Goal: Task Accomplishment & Management: Use online tool/utility

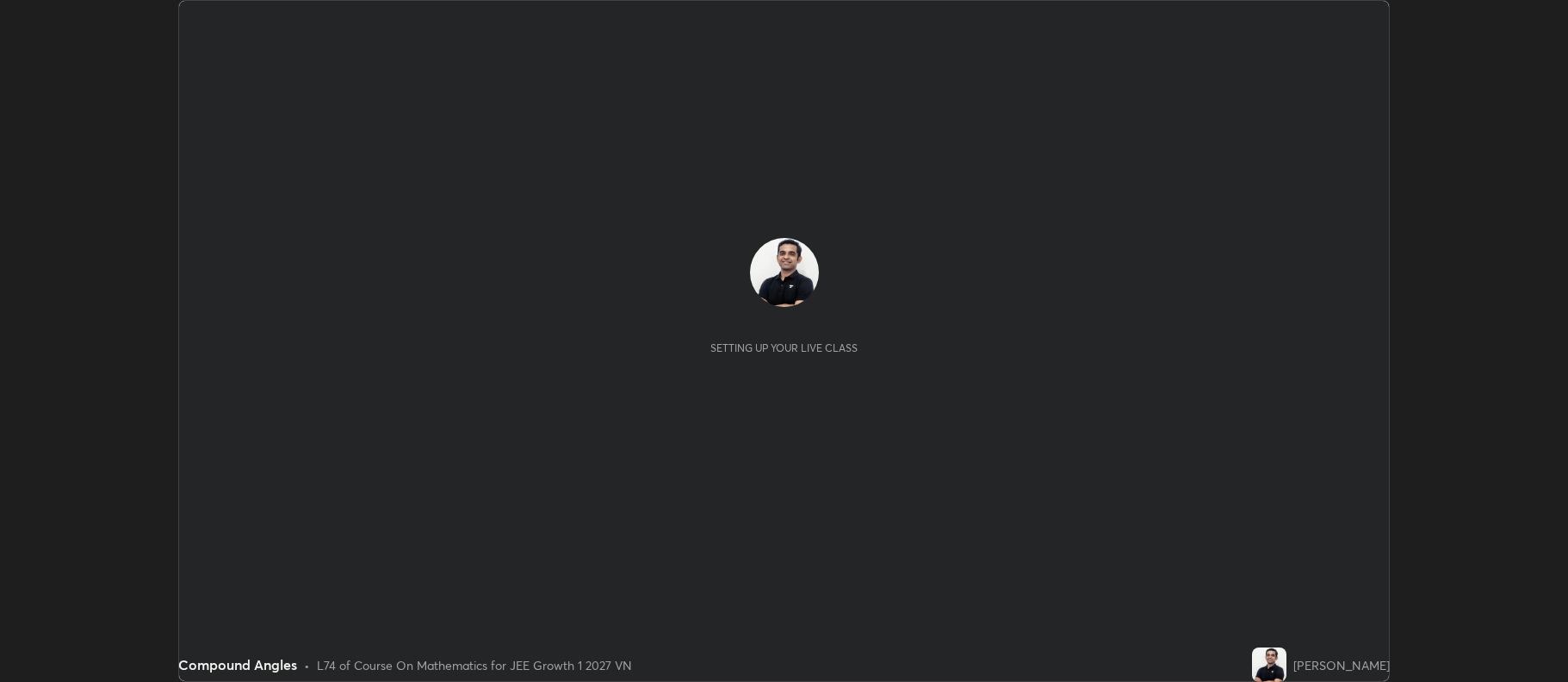
scroll to position [682, 1568]
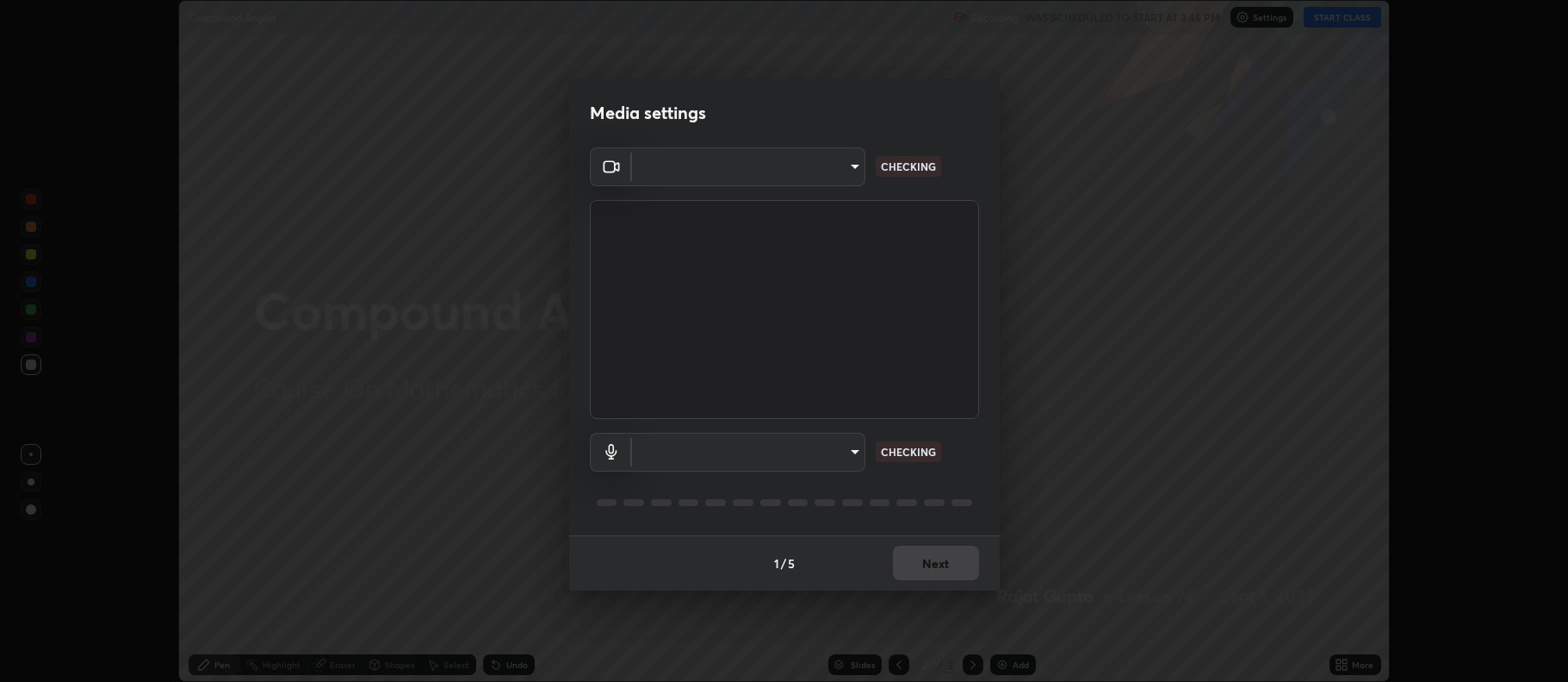
type input "516aff405987d273e063f32cb7a884c6bfcf45826045b825bb1863d7a4804d13"
type input "default"
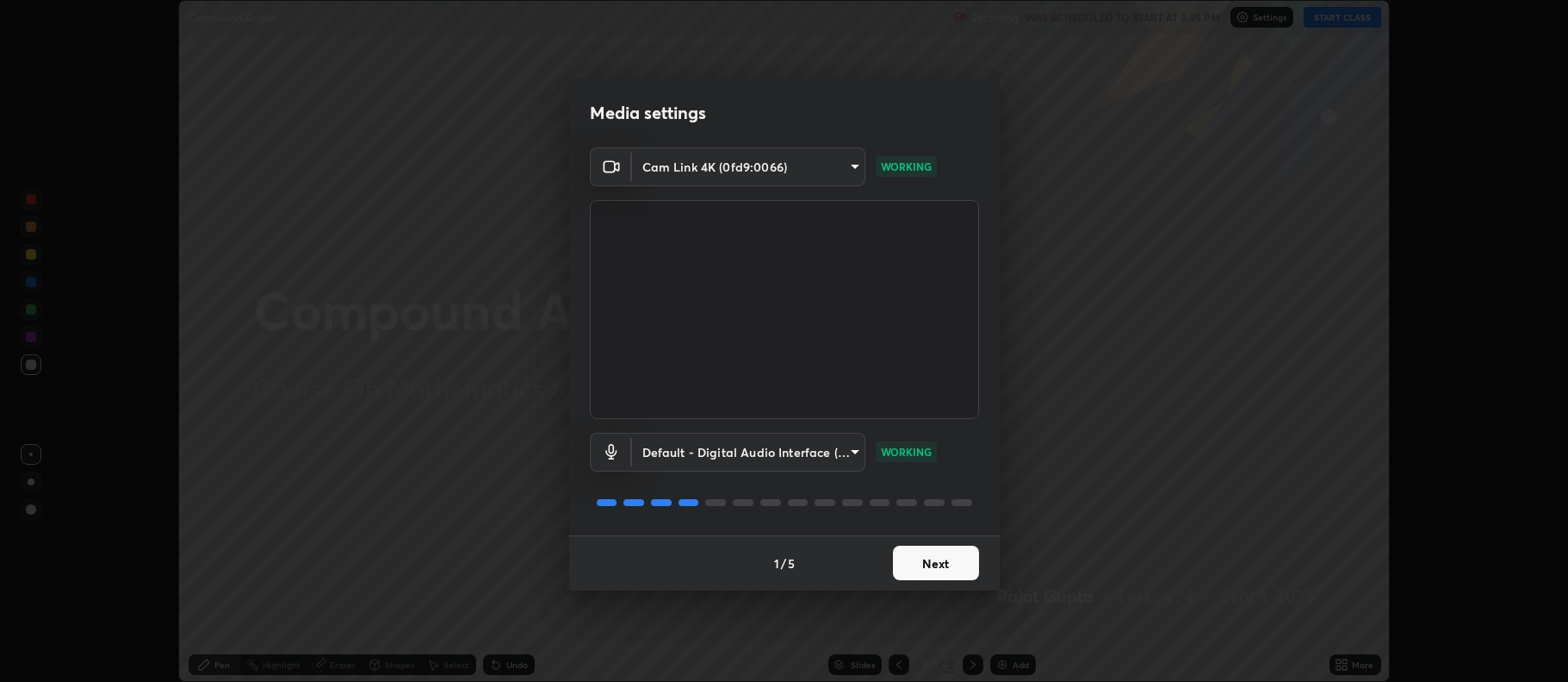
click at [935, 568] on button "Next" at bounding box center [936, 562] width 86 height 35
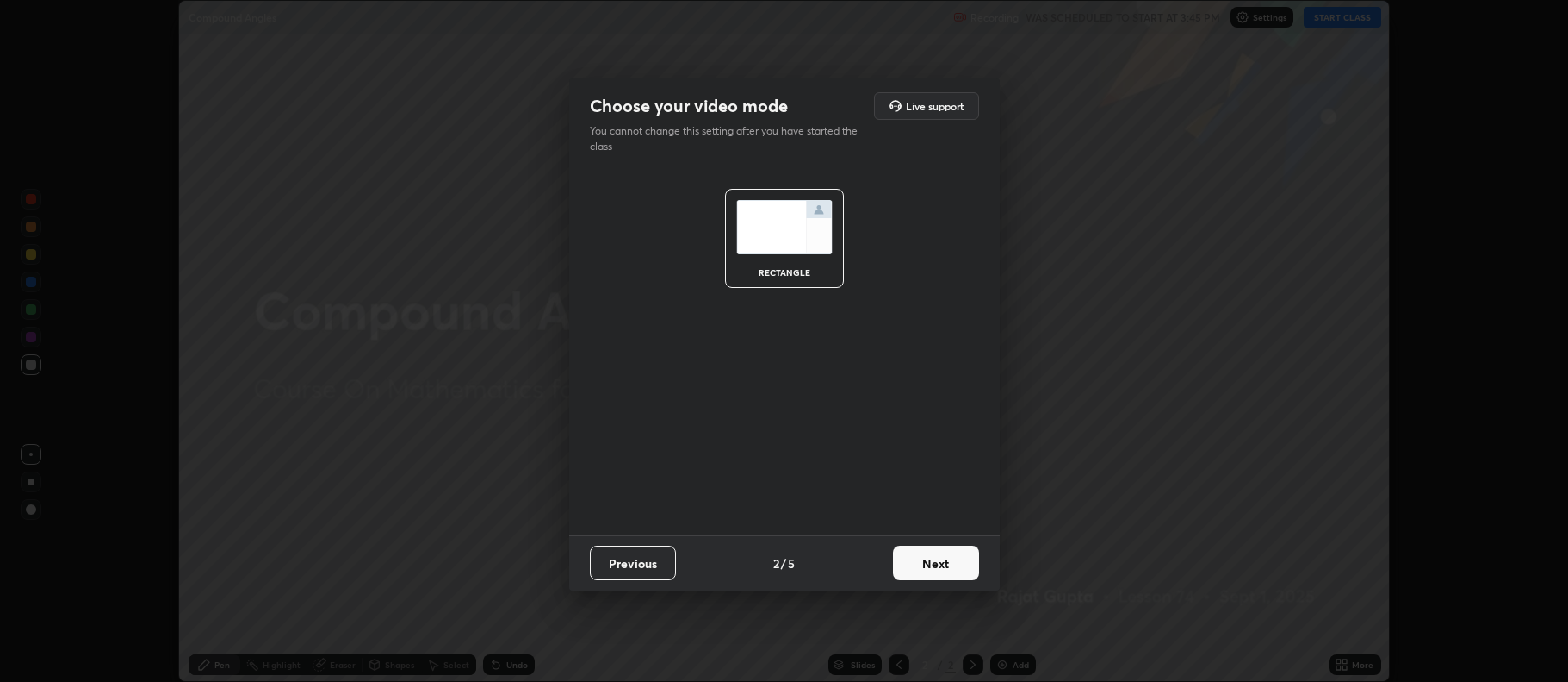
click at [936, 560] on button "Next" at bounding box center [936, 562] width 86 height 35
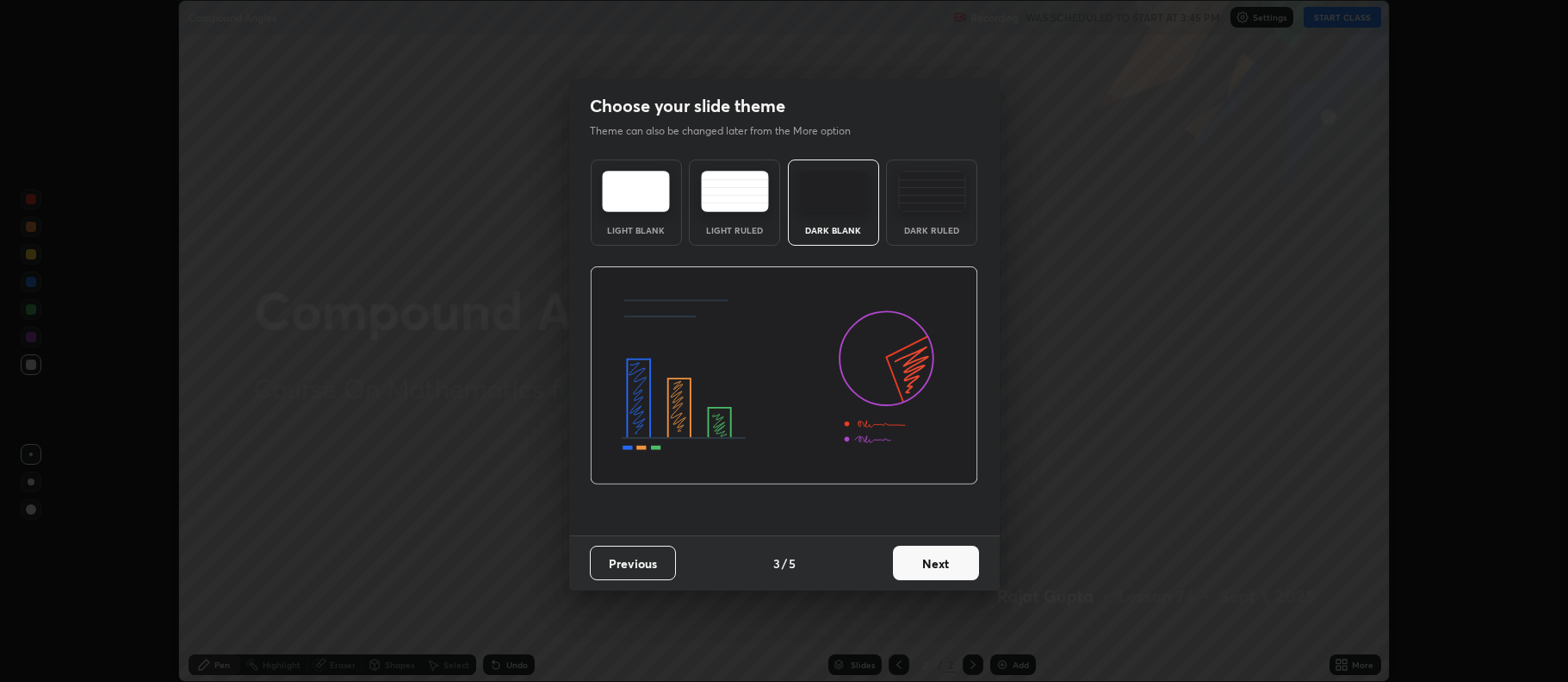
click at [934, 561] on button "Next" at bounding box center [936, 562] width 86 height 35
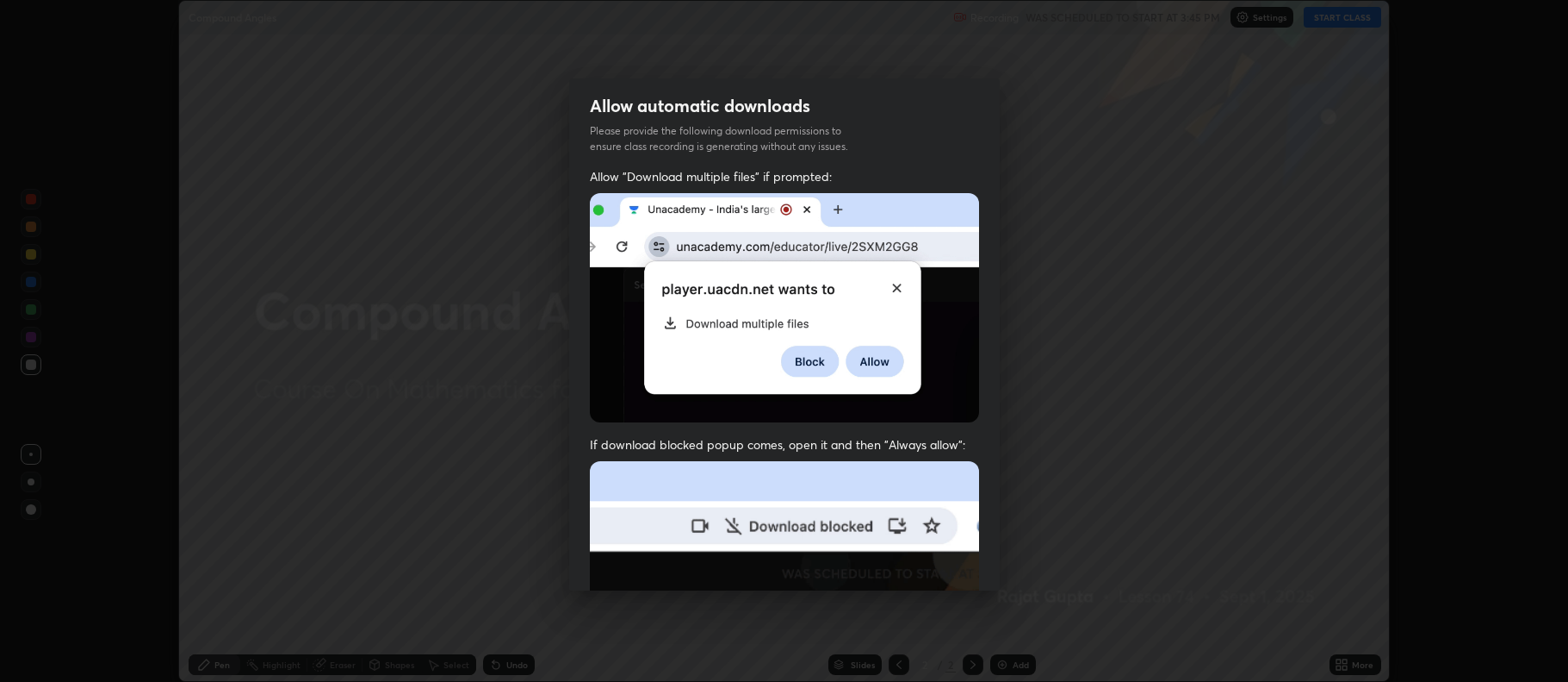
click at [934, 565] on img at bounding box center [784, 649] width 389 height 376
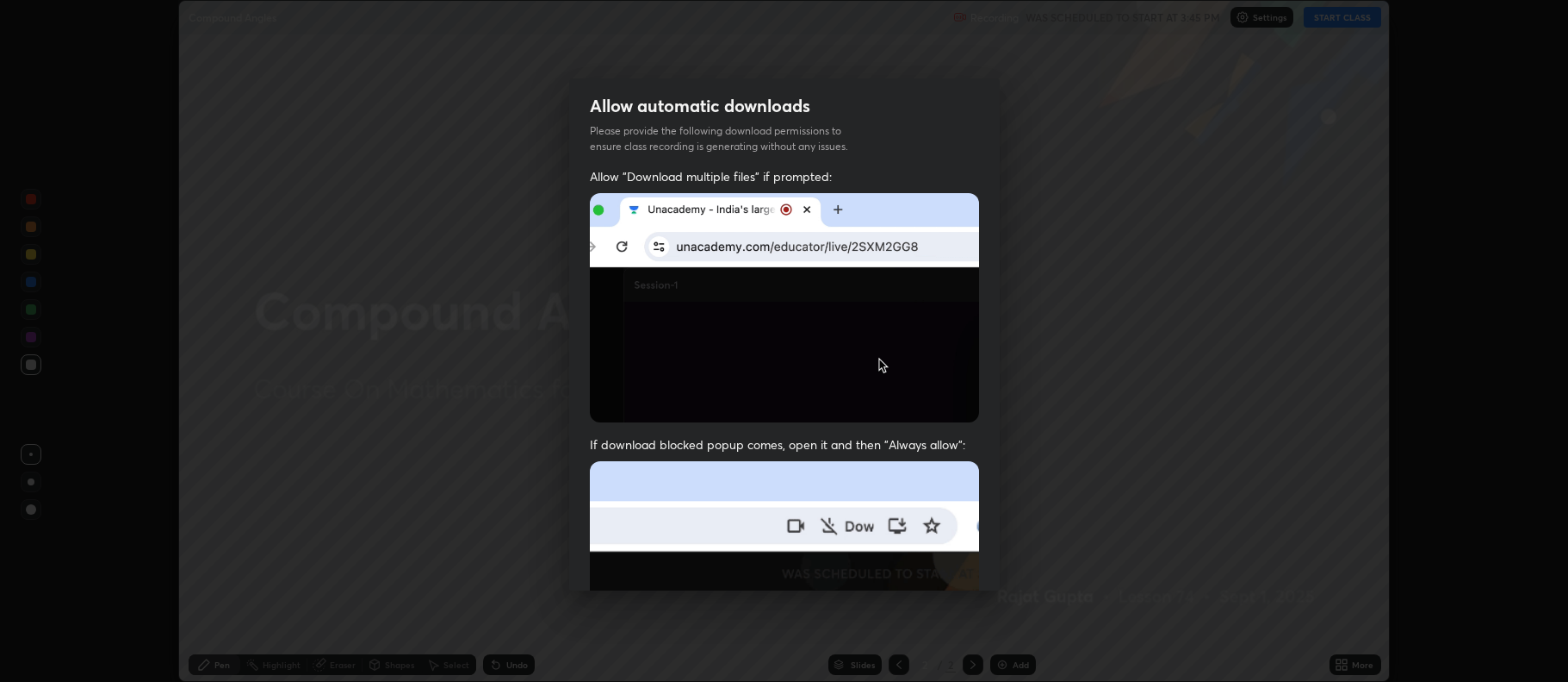
click at [933, 569] on img at bounding box center [784, 649] width 389 height 376
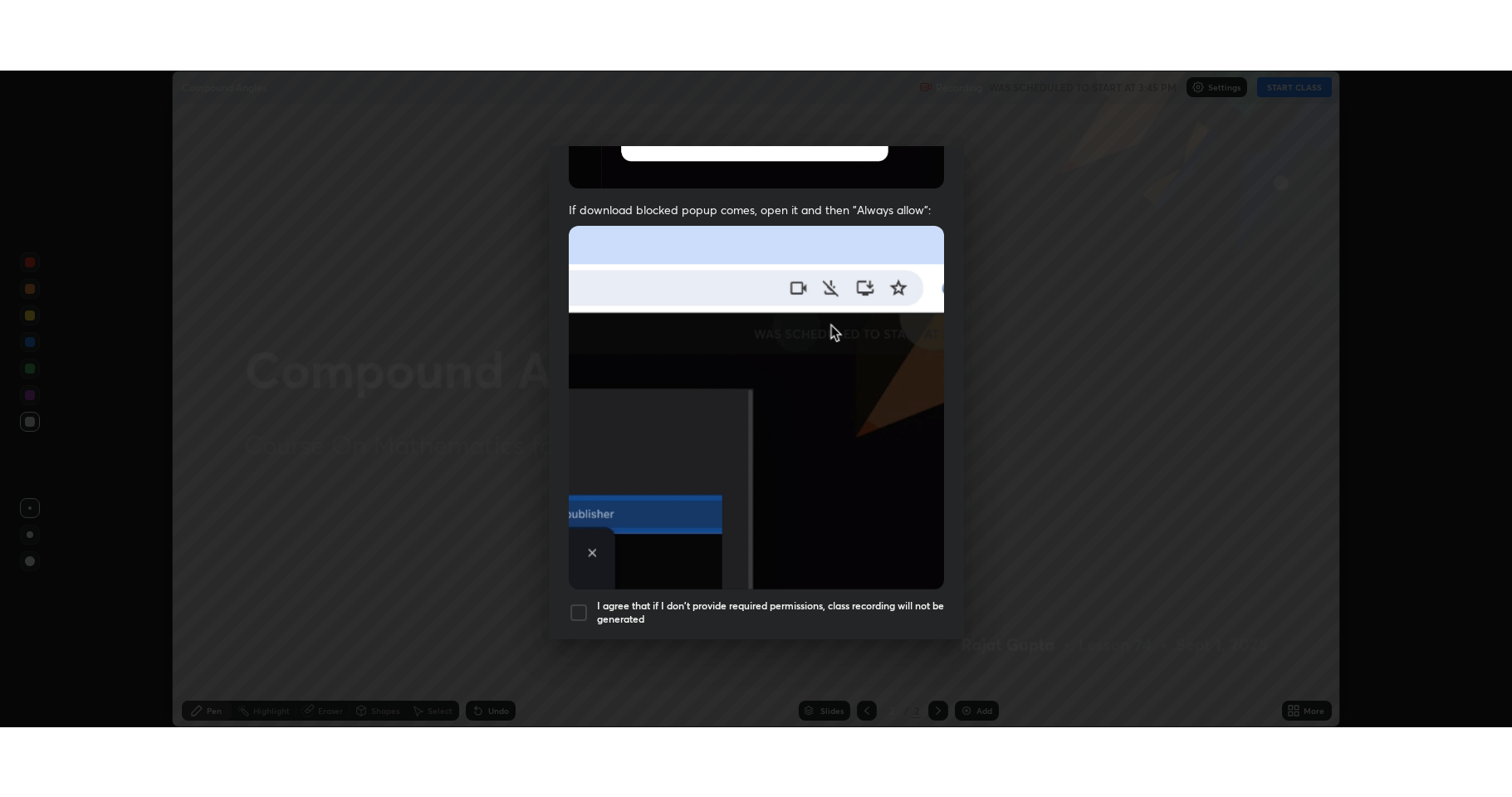
scroll to position [337, 0]
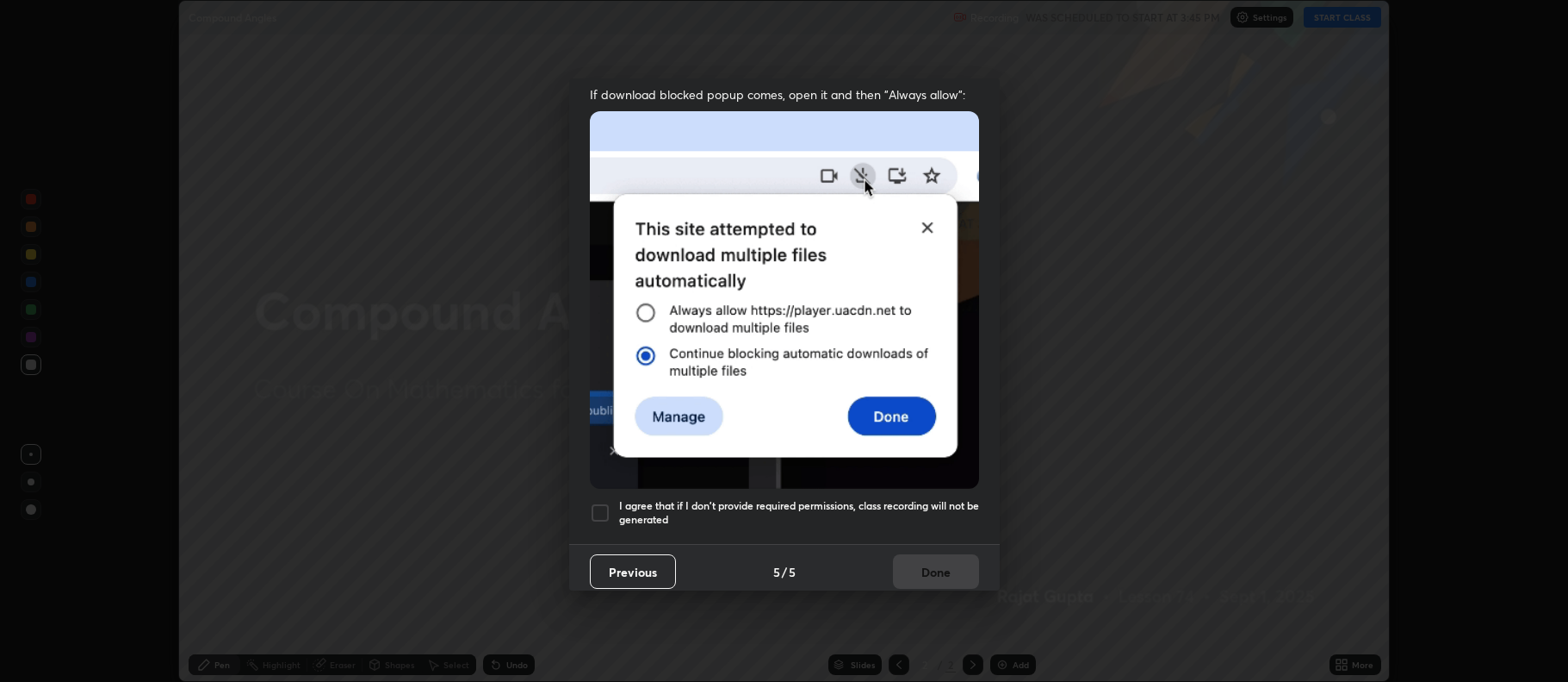
click at [748, 512] on h5 "I agree that if I don't provide required permissions, class recording will not …" at bounding box center [798, 512] width 360 height 27
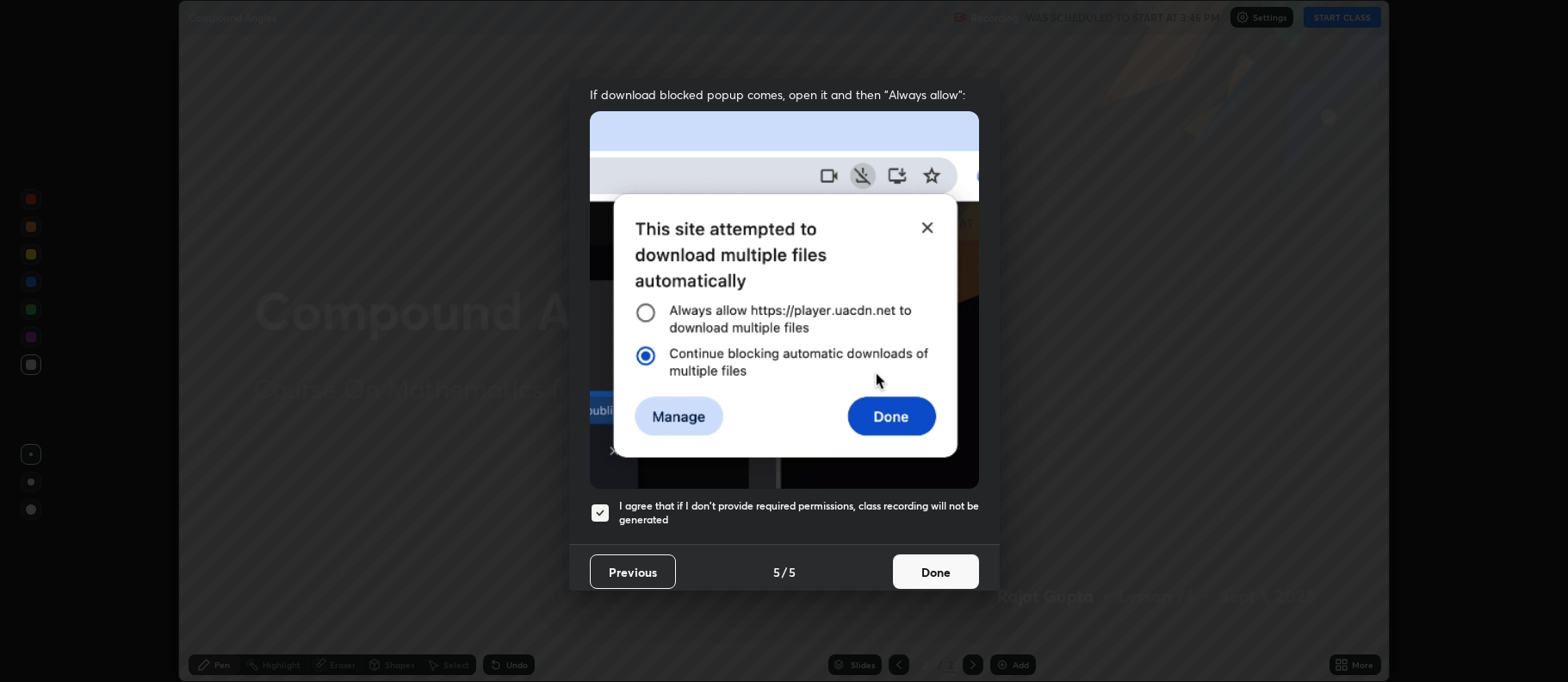
click at [939, 567] on button "Done" at bounding box center [936, 571] width 86 height 35
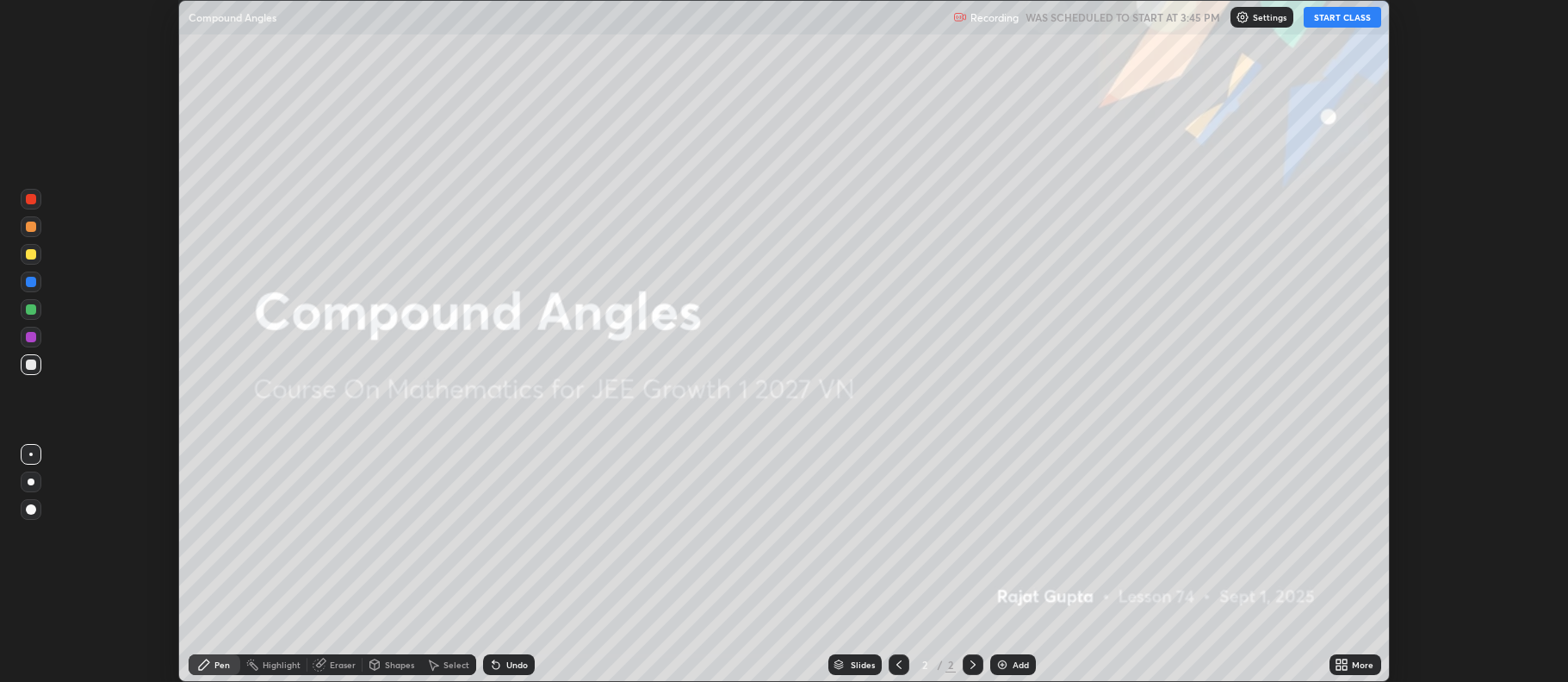
click at [1006, 653] on div "Slides 2 / 2 Add" at bounding box center [932, 664] width 794 height 35
click at [1349, 658] on div "More" at bounding box center [1355, 664] width 52 height 21
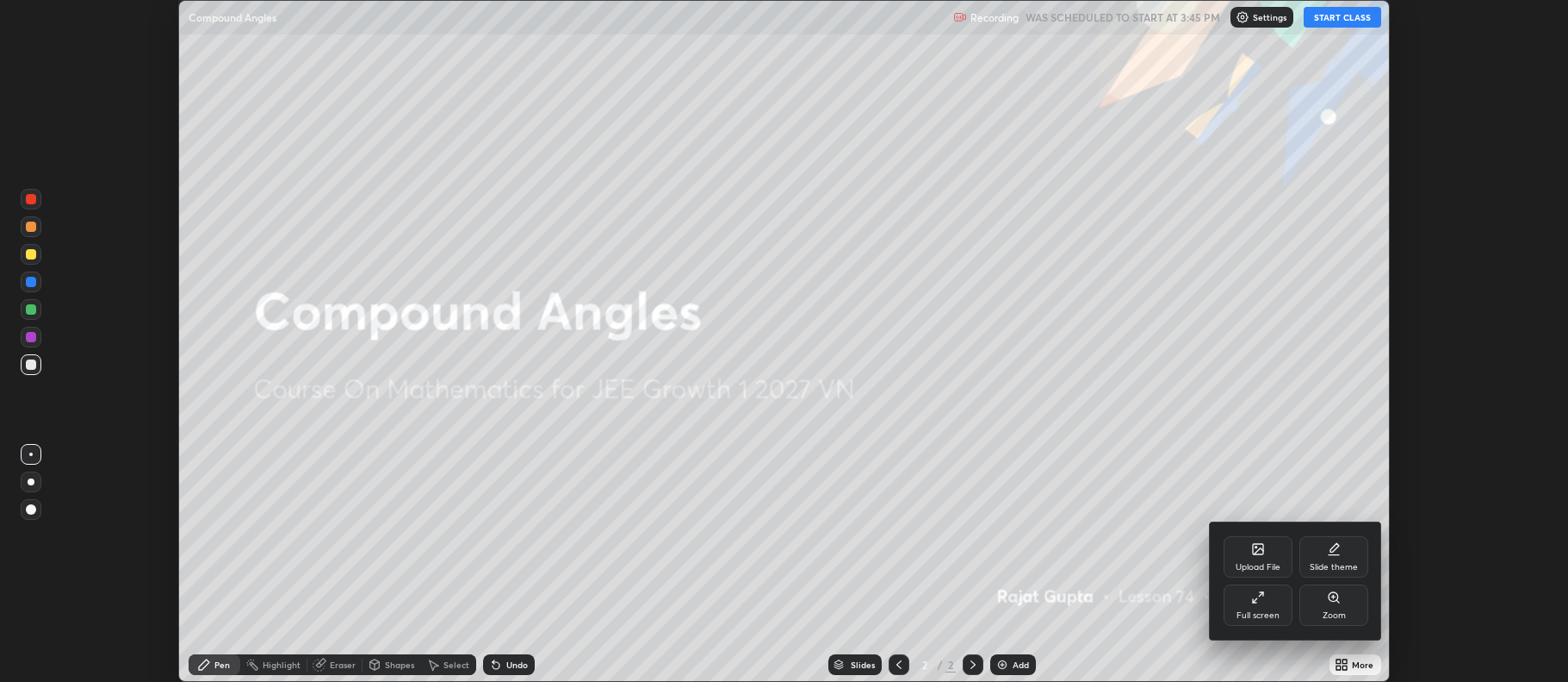
click at [1263, 611] on div "Full screen" at bounding box center [1258, 615] width 43 height 9
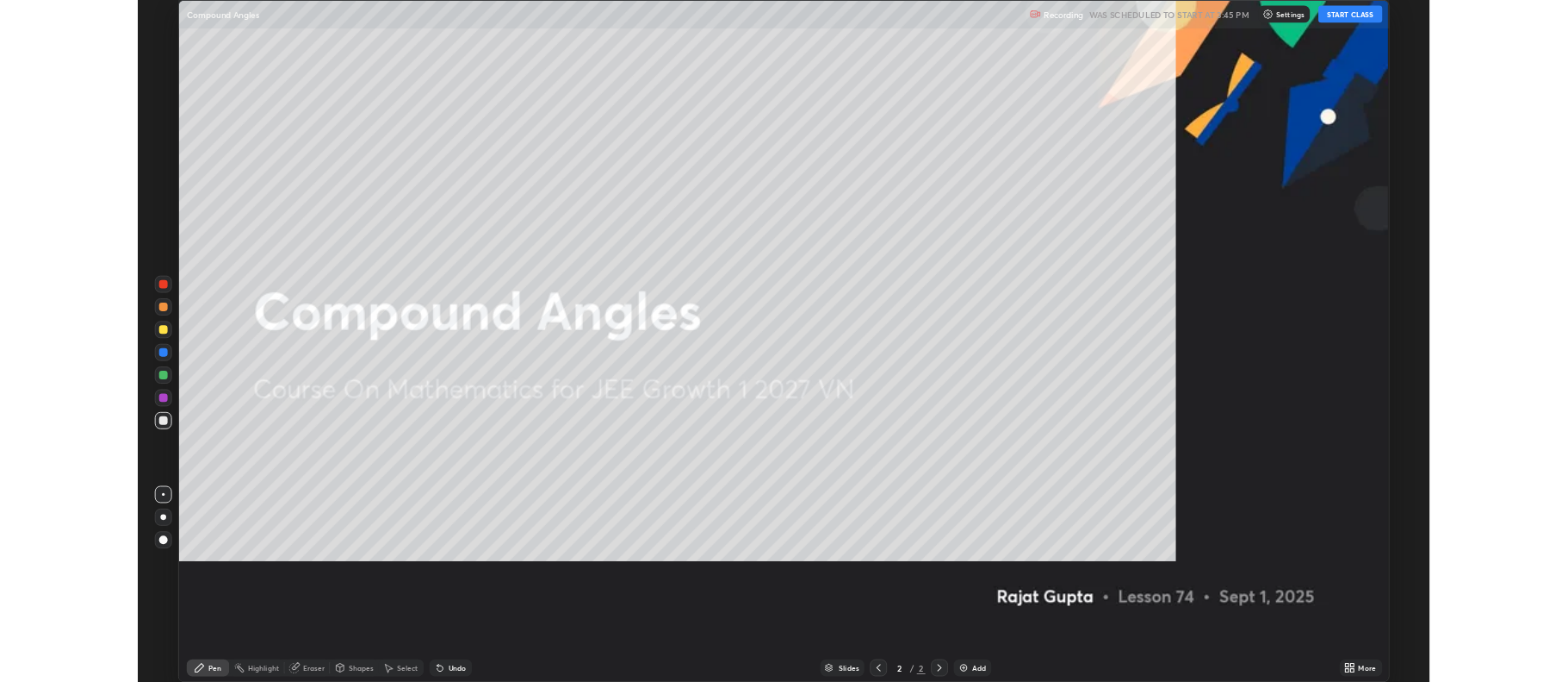
scroll to position [827, 1568]
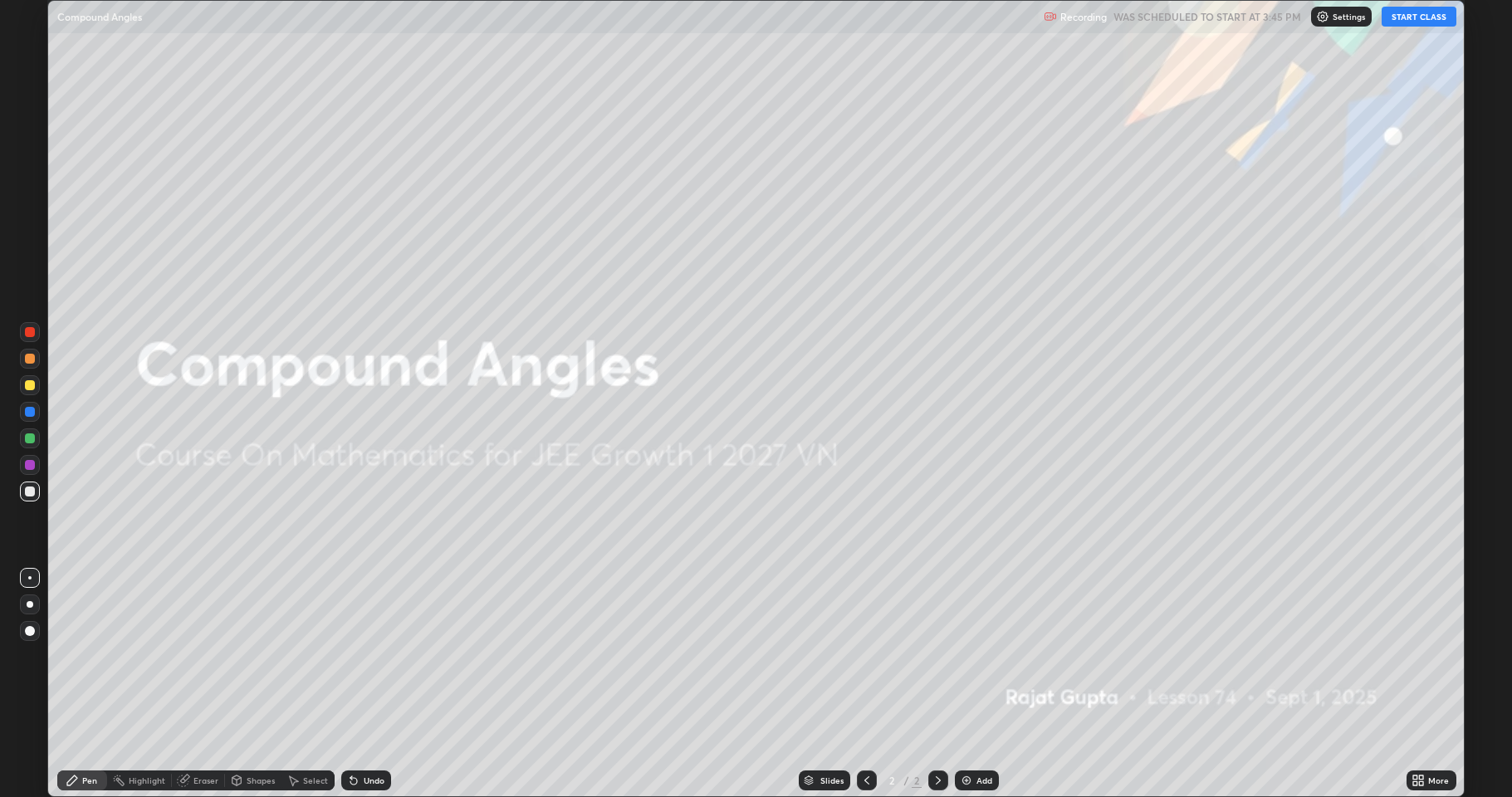
click at [987, 656] on div "Add" at bounding box center [977, 781] width 44 height 20
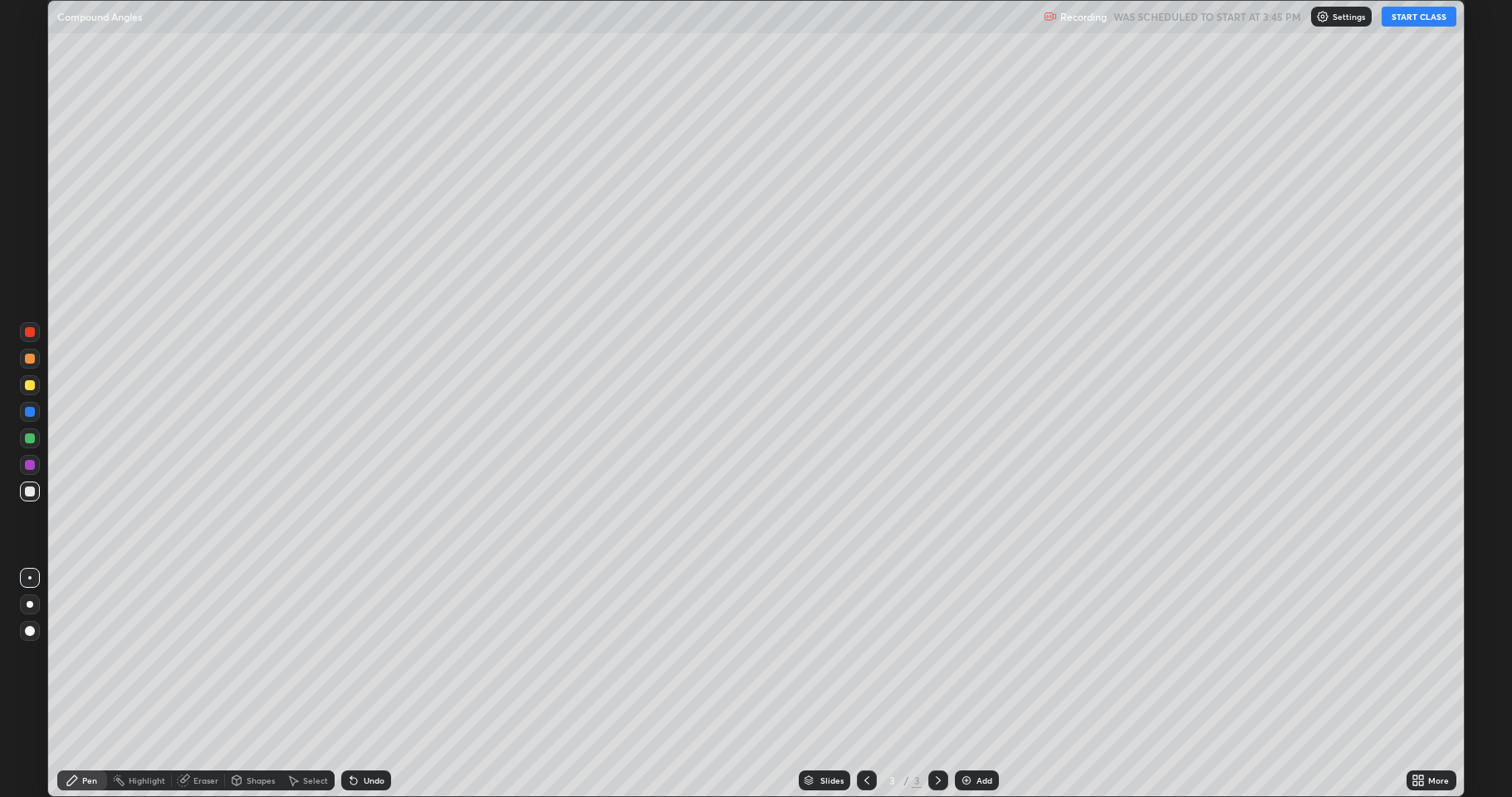
click at [1422, 15] on button "START CLASS" at bounding box center [1420, 16] width 75 height 20
click at [265, 656] on div "Shapes" at bounding box center [260, 781] width 28 height 9
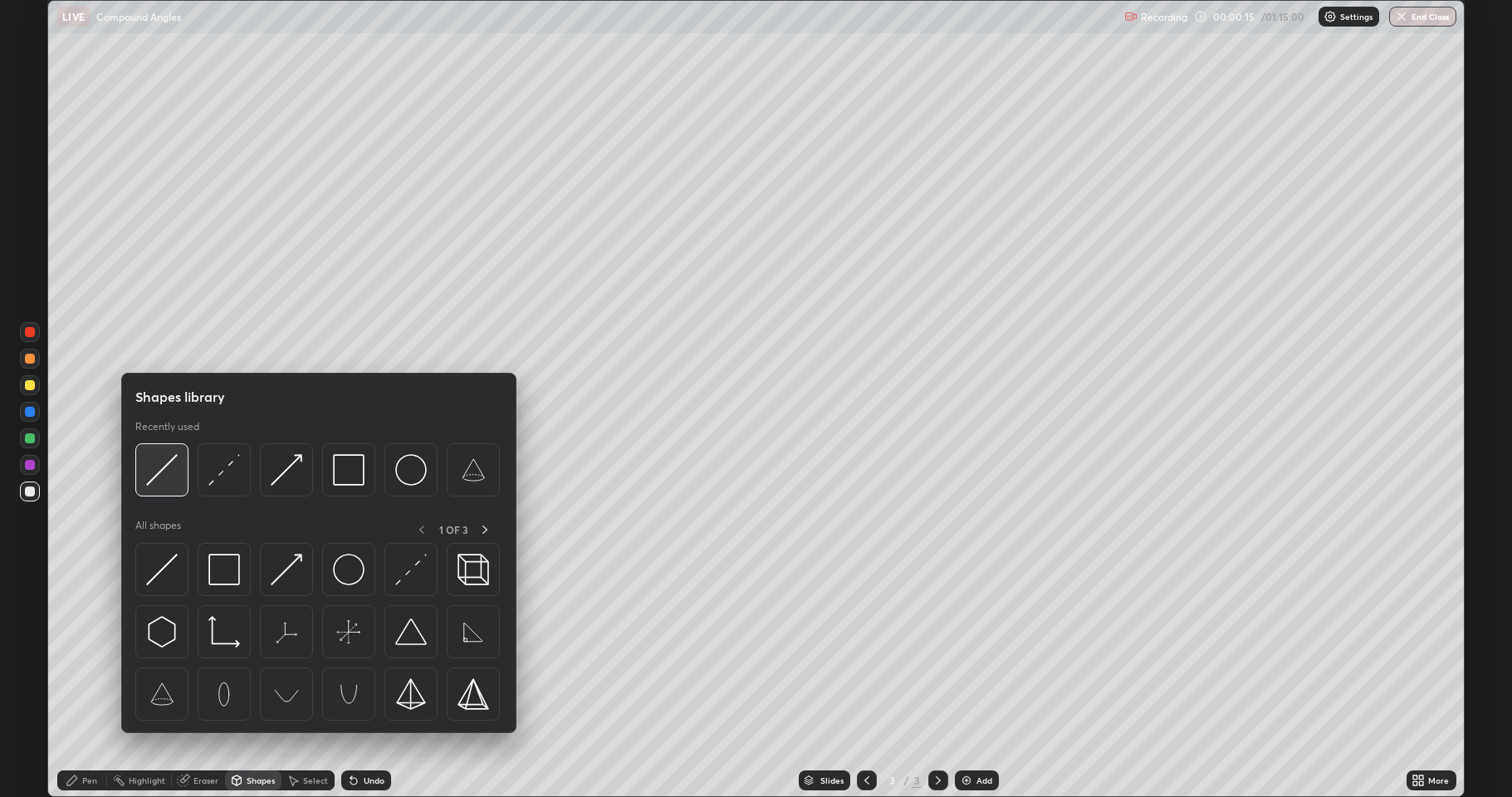
click at [170, 477] on img at bounding box center [162, 470] width 32 height 32
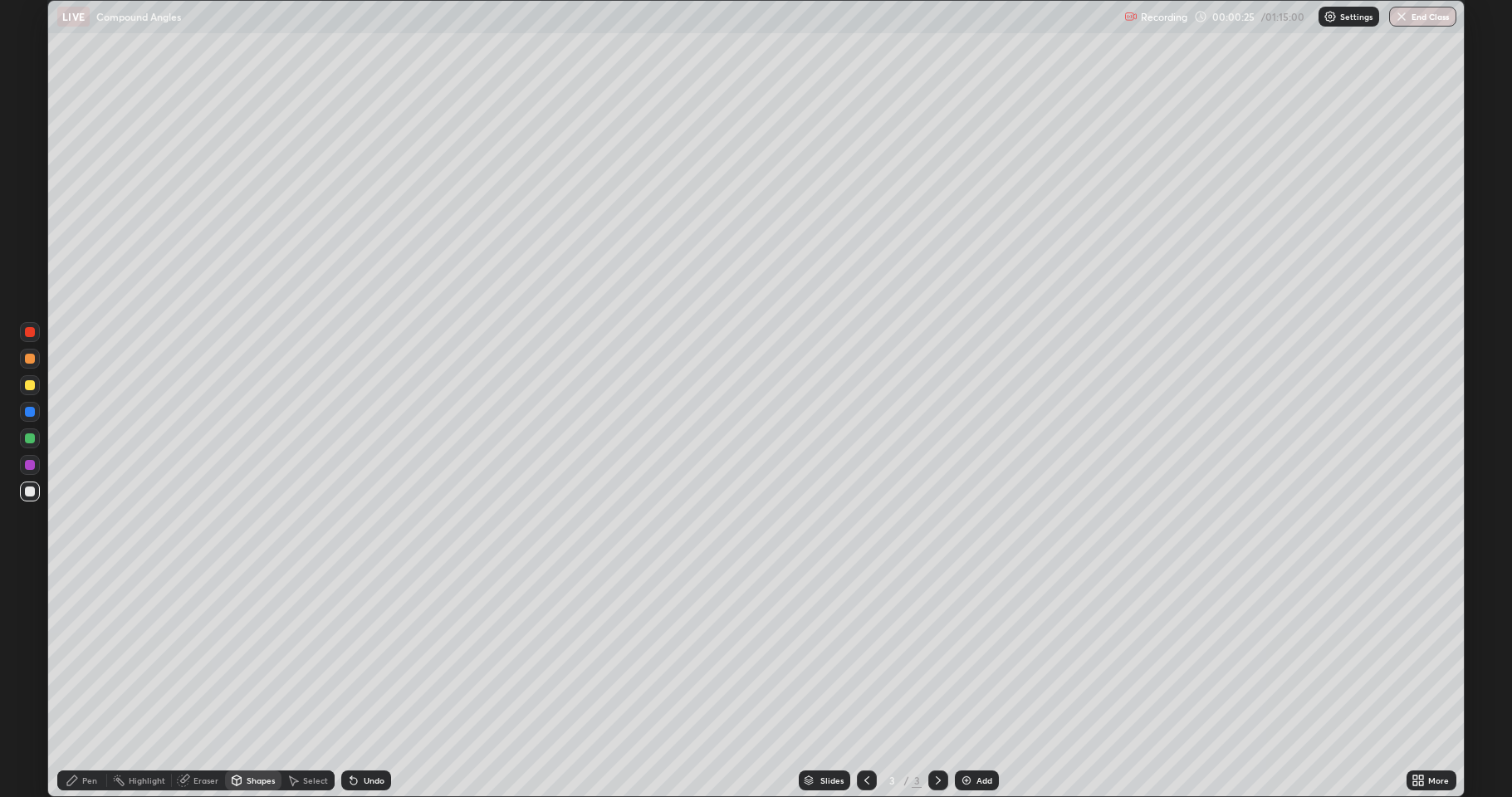
click at [87, 656] on div "Pen" at bounding box center [90, 781] width 15 height 9
click at [208, 656] on div "Eraser" at bounding box center [206, 781] width 25 height 9
click at [93, 656] on div "Pen" at bounding box center [90, 781] width 15 height 9
click at [269, 656] on div "Shapes" at bounding box center [260, 781] width 28 height 9
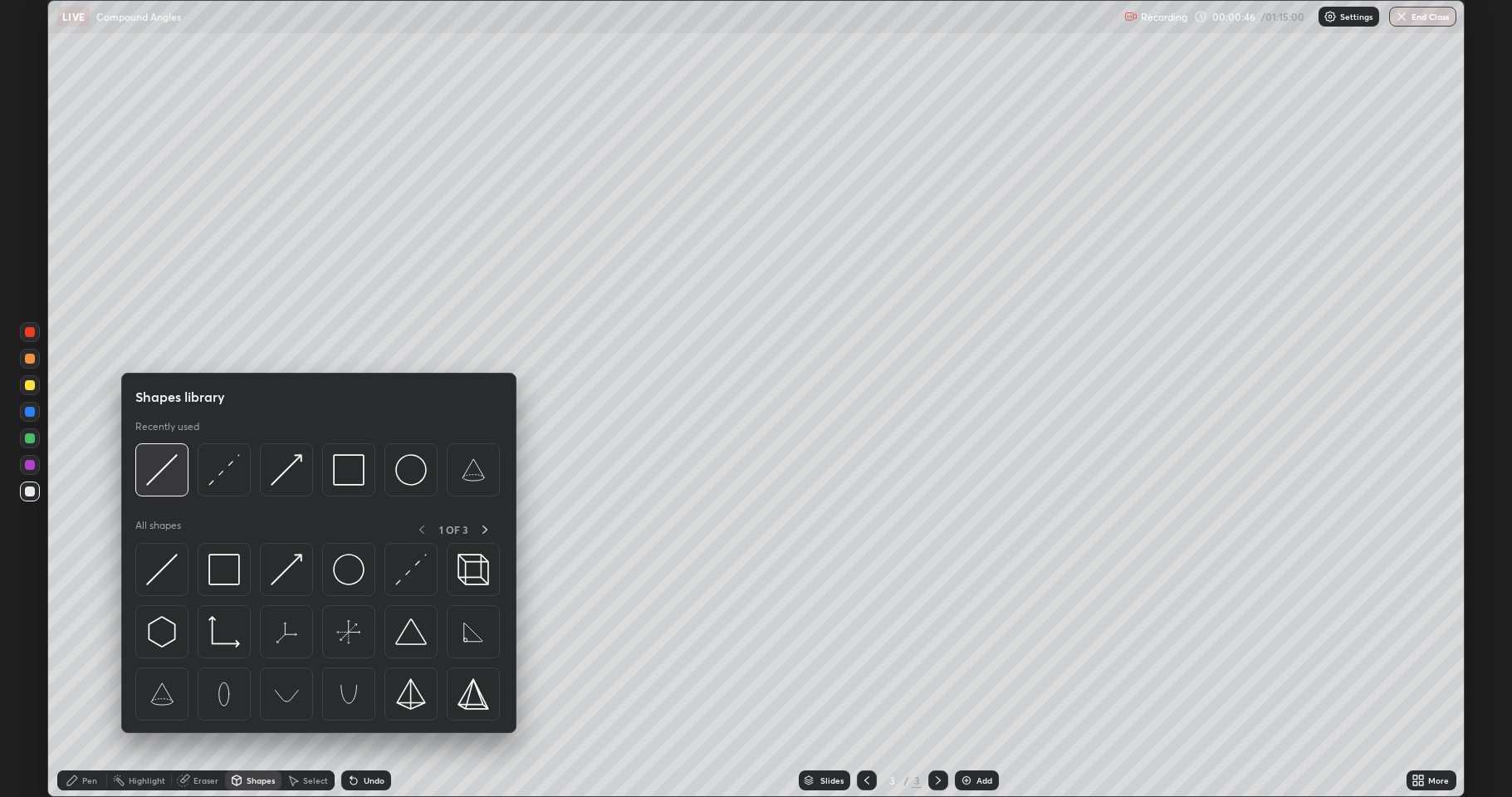
click at [176, 476] on img at bounding box center [162, 470] width 32 height 32
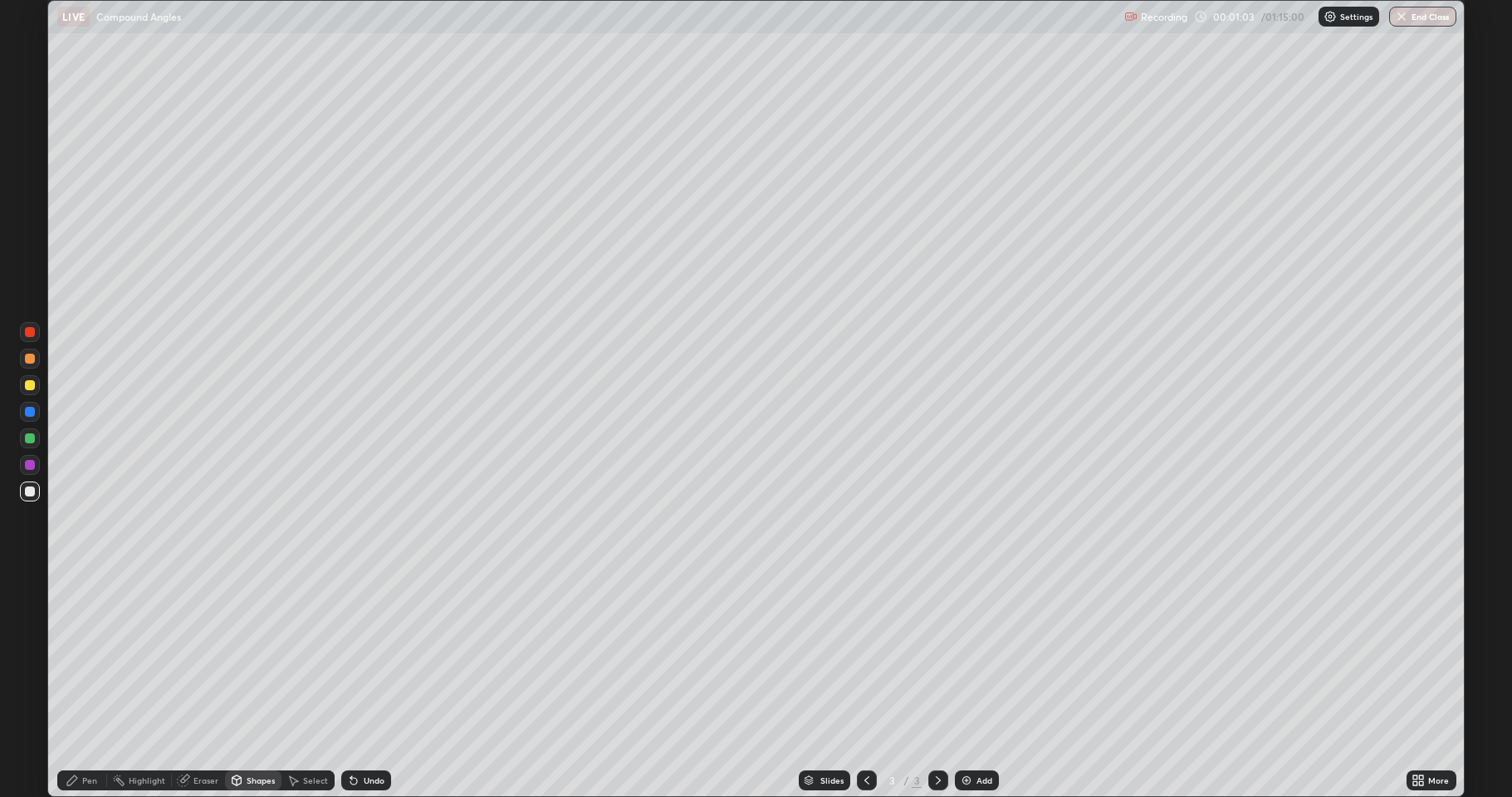
click at [90, 656] on div "Pen" at bounding box center [90, 781] width 15 height 9
click at [368, 656] on div "Undo" at bounding box center [374, 781] width 21 height 9
click at [364, 656] on div "Undo" at bounding box center [374, 781] width 21 height 9
click at [356, 656] on icon at bounding box center [354, 781] width 13 height 13
click at [355, 656] on icon at bounding box center [354, 781] width 13 height 13
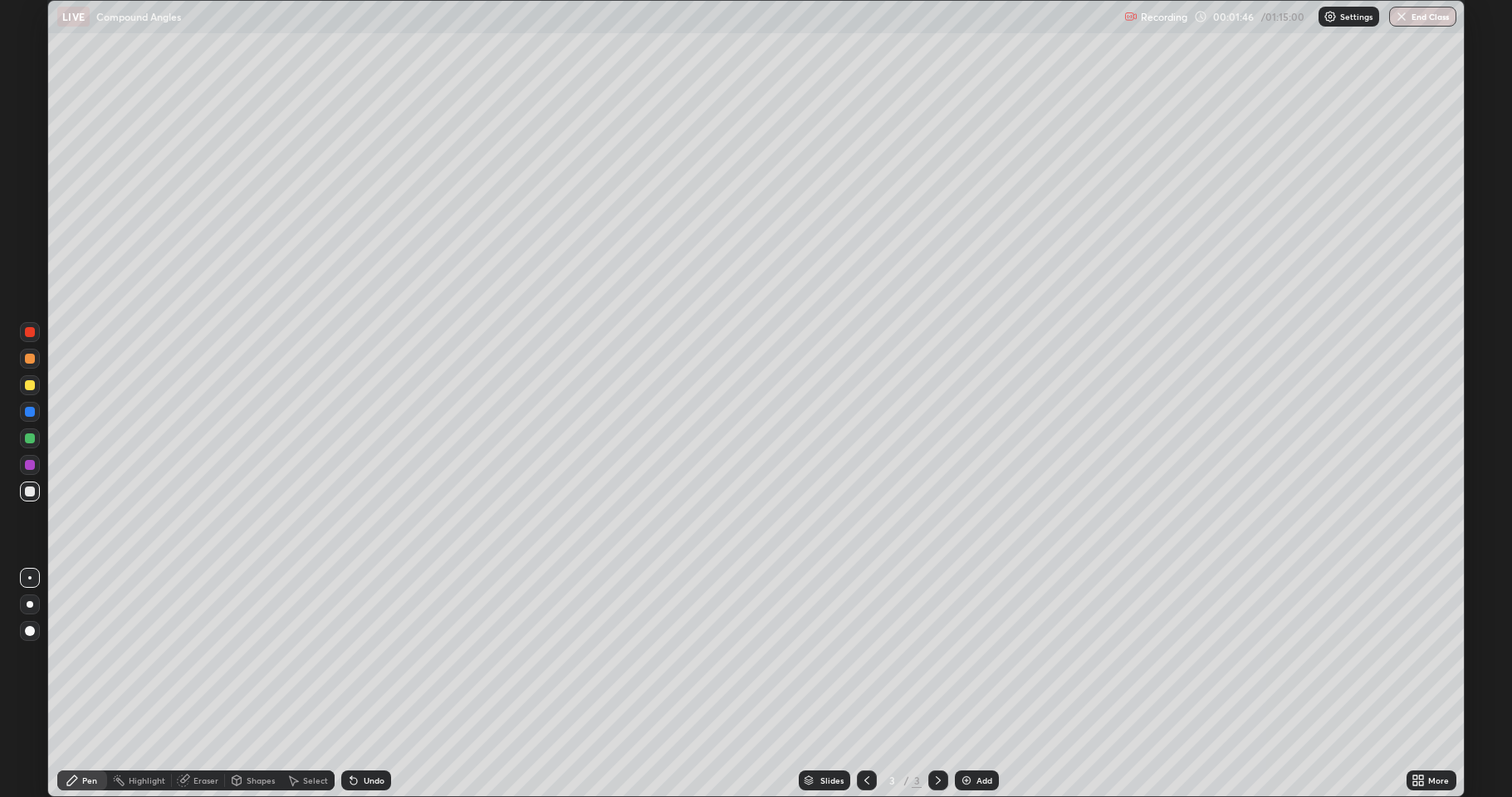
click at [355, 656] on icon at bounding box center [354, 781] width 13 height 13
click at [357, 656] on icon at bounding box center [354, 781] width 13 height 13
click at [361, 656] on div "Undo" at bounding box center [367, 781] width 50 height 20
click at [355, 656] on div "Undo" at bounding box center [367, 781] width 50 height 20
click at [309, 656] on div "Select" at bounding box center [316, 781] width 25 height 9
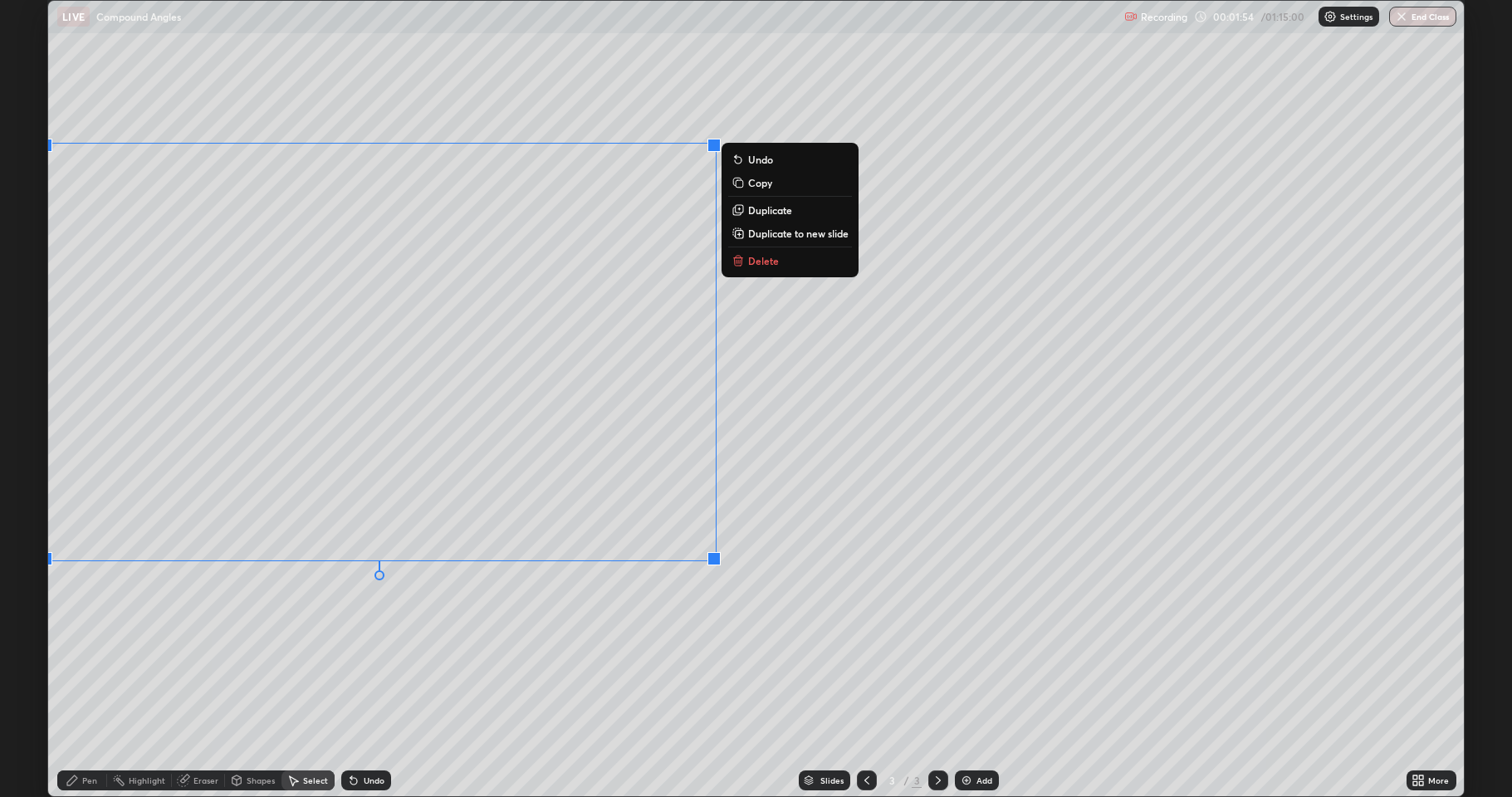
click at [437, 609] on div "0 ° Undo Copy Duplicate Duplicate to new slide Delete" at bounding box center [756, 398] width 1416 height 796
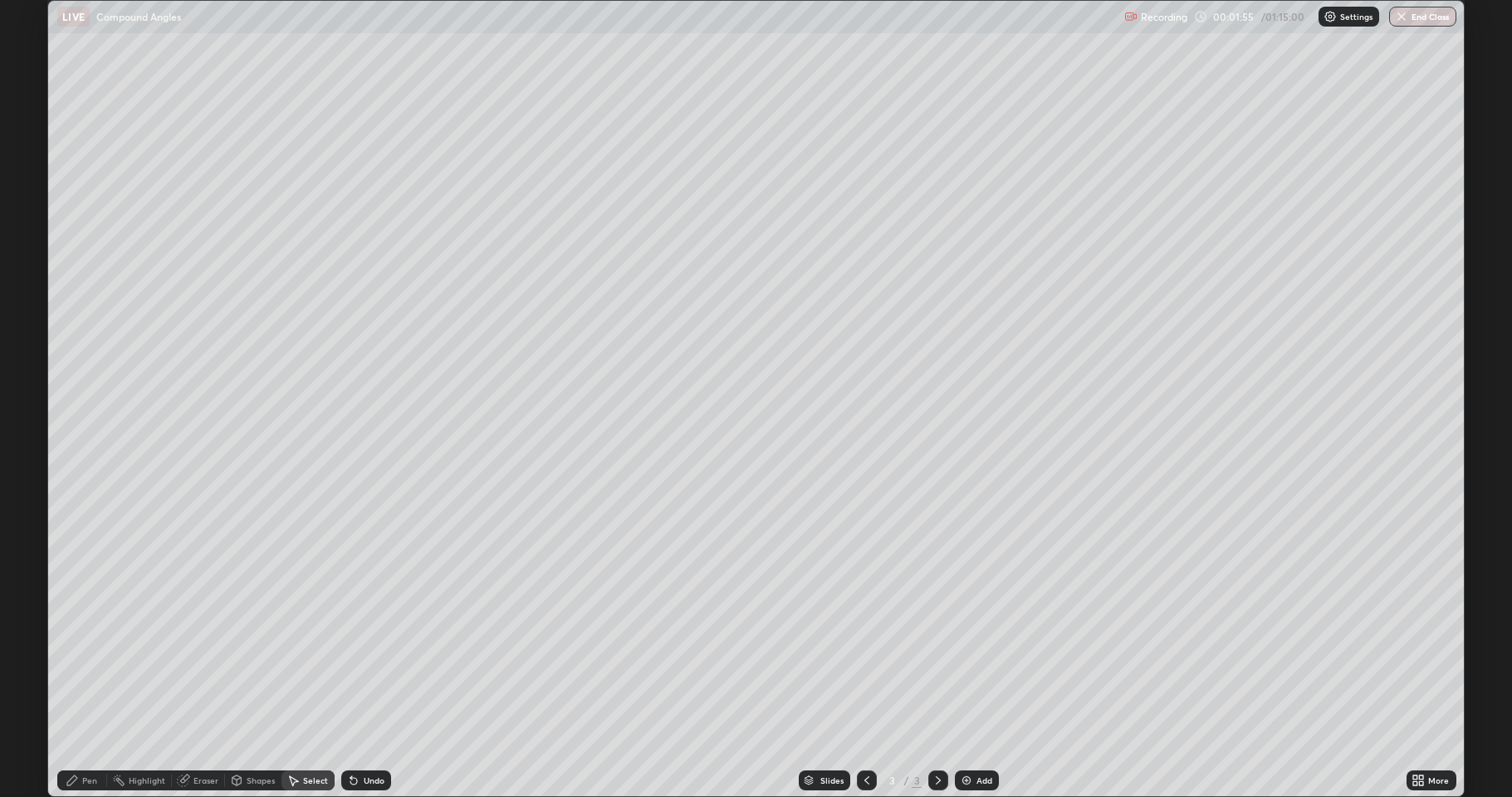
click at [82, 656] on div "Pen" at bounding box center [83, 781] width 50 height 20
click at [979, 656] on div "Add" at bounding box center [977, 781] width 44 height 20
click at [984, 656] on div "Add" at bounding box center [985, 781] width 15 height 9
click at [257, 656] on div "Shapes" at bounding box center [253, 781] width 57 height 20
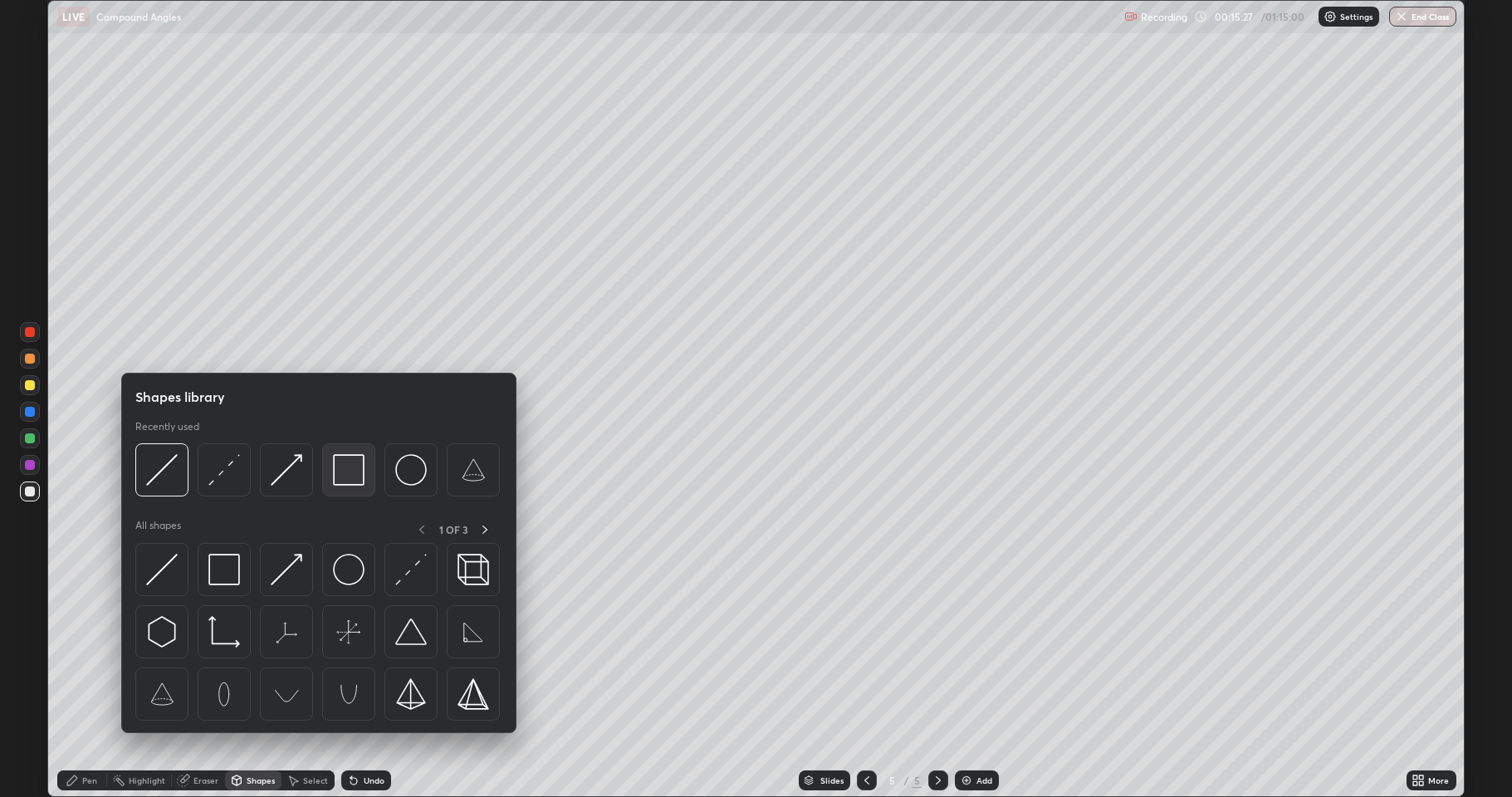
click at [347, 469] on img at bounding box center [348, 470] width 32 height 32
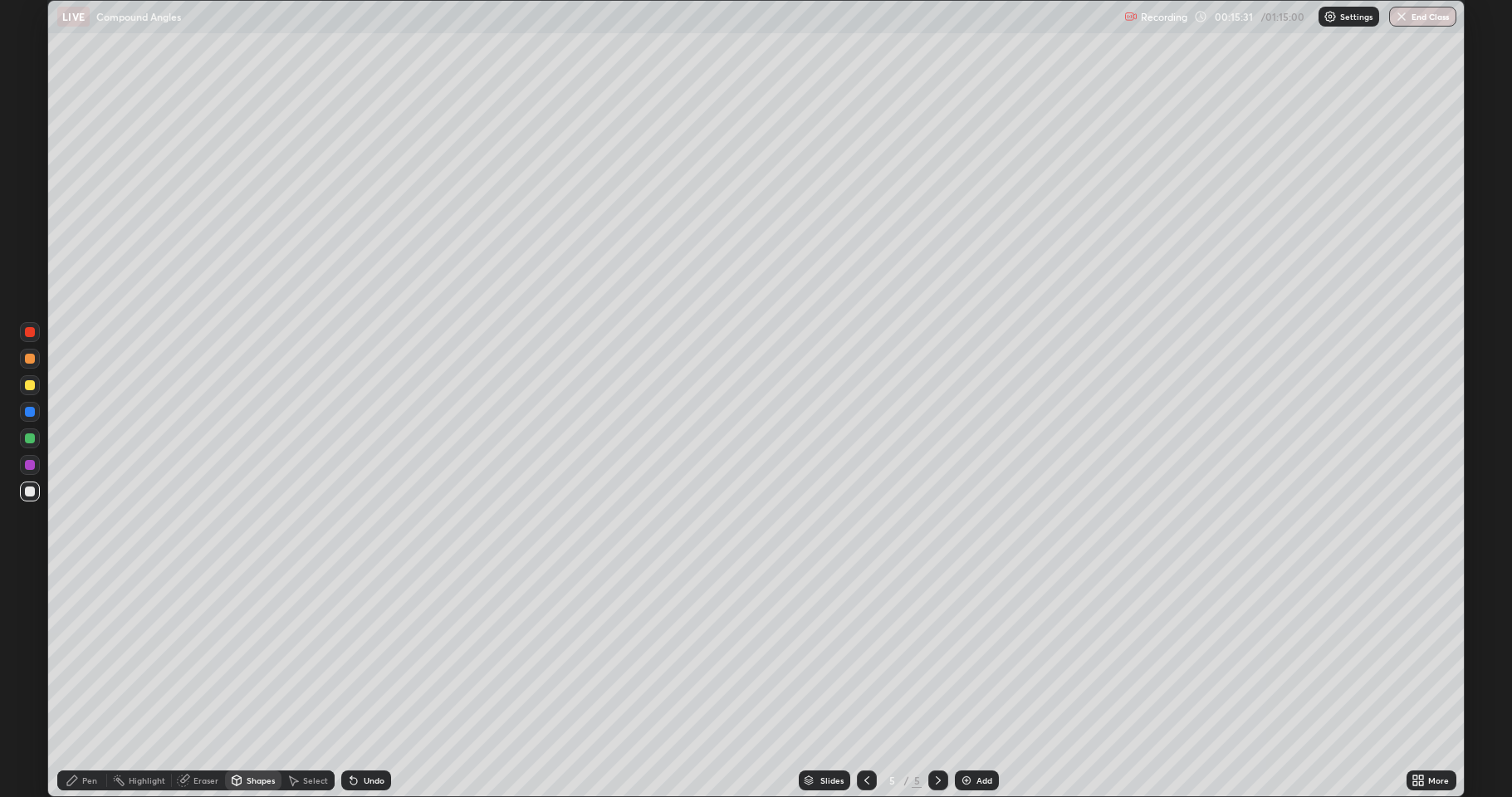
click at [83, 656] on div "Pen" at bounding box center [90, 781] width 15 height 9
click at [367, 656] on div "Undo" at bounding box center [374, 781] width 21 height 9
click at [985, 656] on div "Add" at bounding box center [985, 781] width 15 height 9
click at [249, 656] on div "Shapes" at bounding box center [253, 781] width 57 height 20
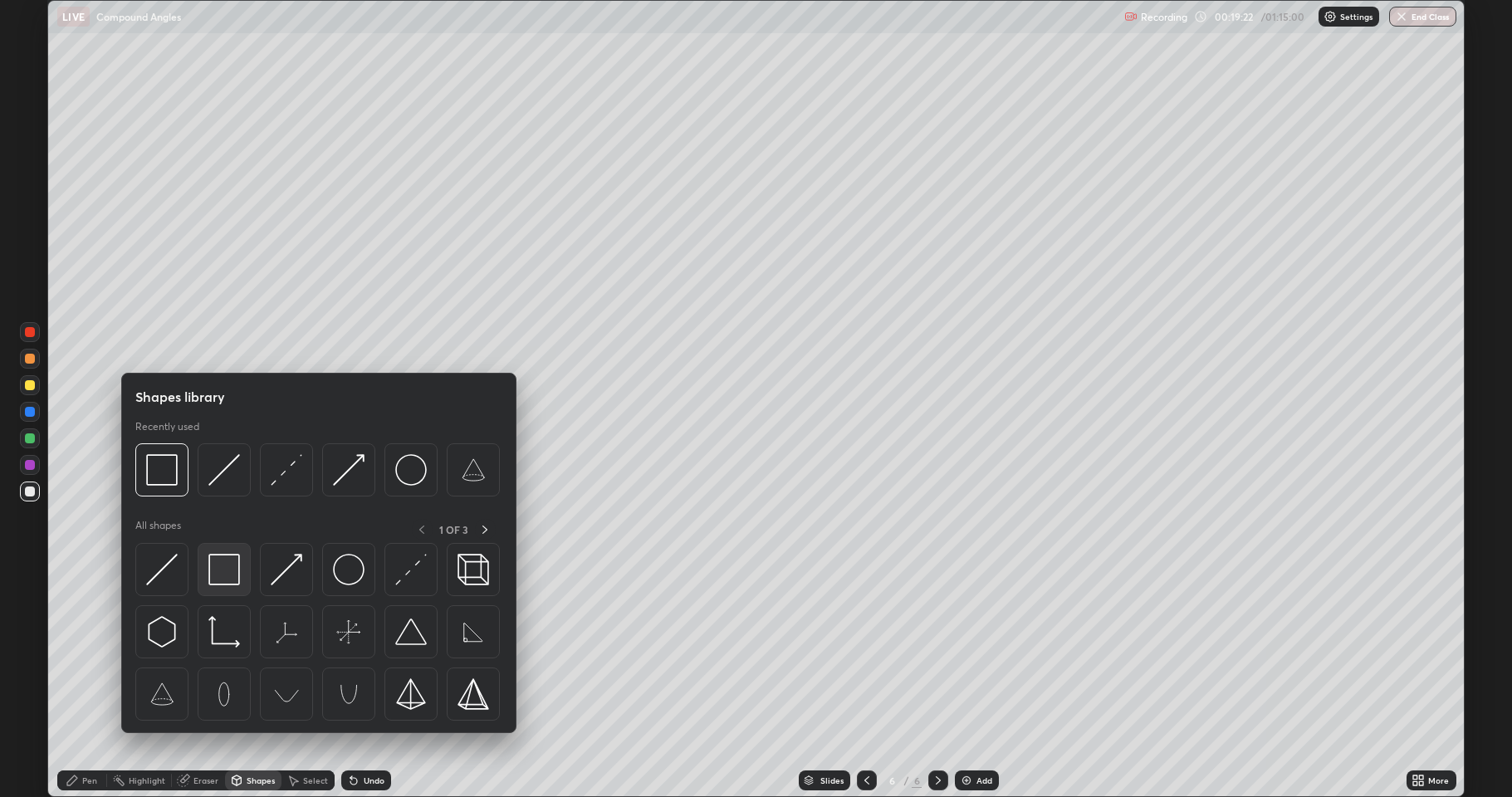
click at [235, 570] on img at bounding box center [224, 570] width 32 height 32
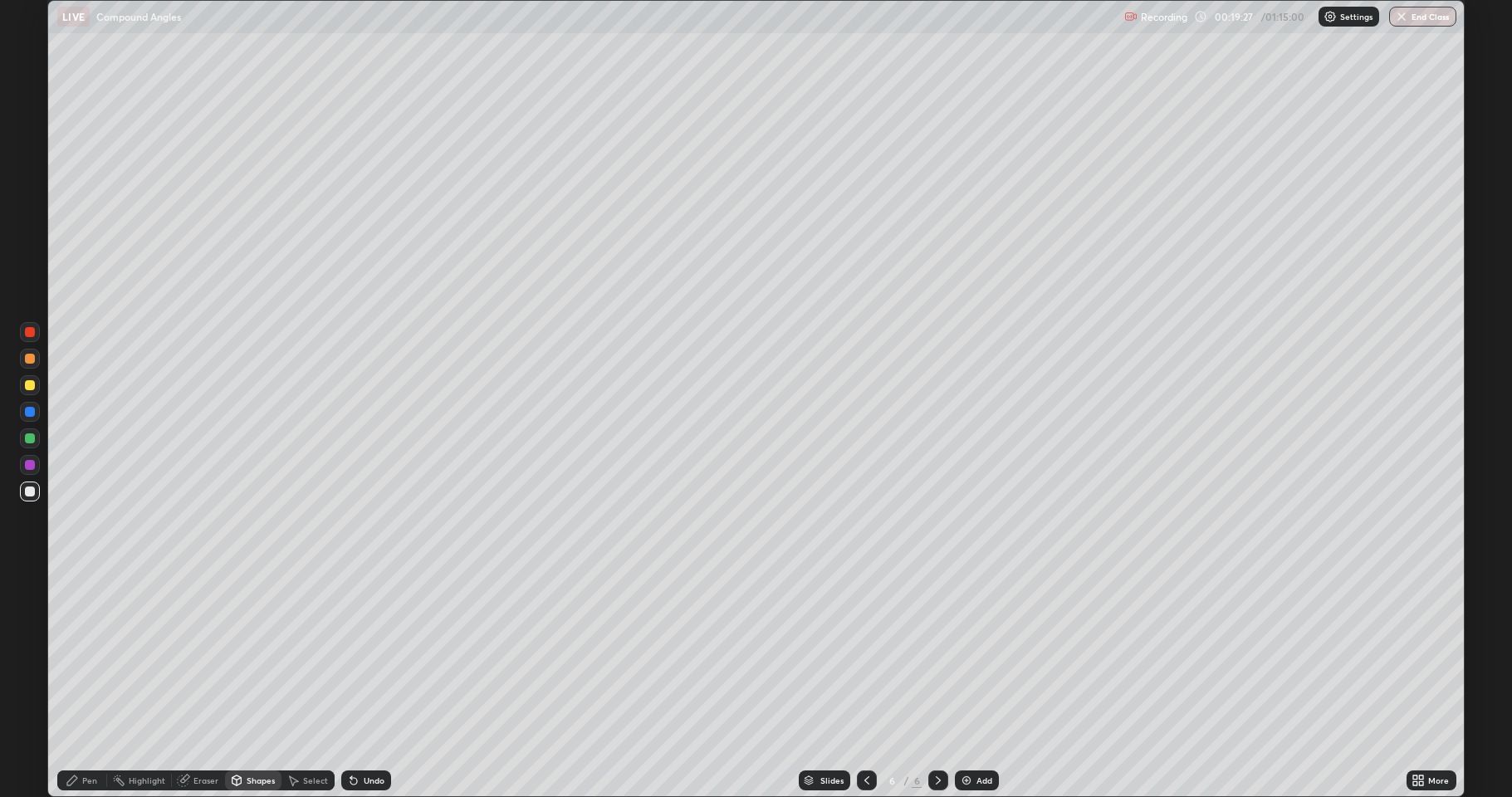
click at [76, 656] on icon at bounding box center [72, 781] width 10 height 10
click at [863, 656] on icon at bounding box center [867, 781] width 13 height 13
click at [932, 656] on icon at bounding box center [938, 781] width 13 height 13
click at [866, 656] on icon at bounding box center [867, 781] width 13 height 13
click at [935, 656] on icon at bounding box center [938, 781] width 13 height 13
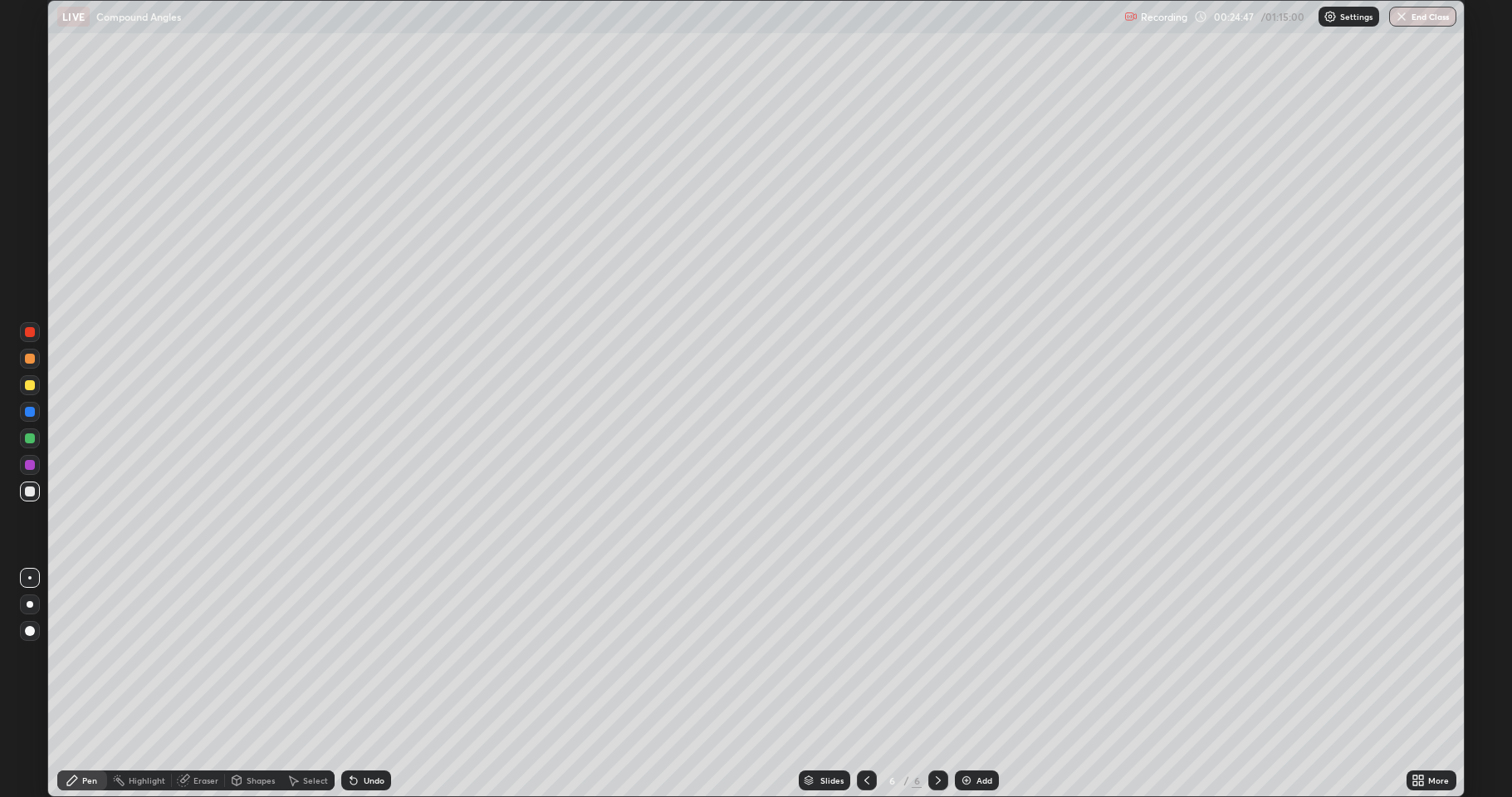
click at [936, 656] on icon at bounding box center [938, 781] width 13 height 13
click at [865, 656] on icon at bounding box center [867, 781] width 13 height 13
click at [936, 656] on icon at bounding box center [938, 781] width 5 height 9
click at [936, 656] on icon at bounding box center [938, 781] width 13 height 13
click at [238, 656] on icon at bounding box center [237, 781] width 9 height 10
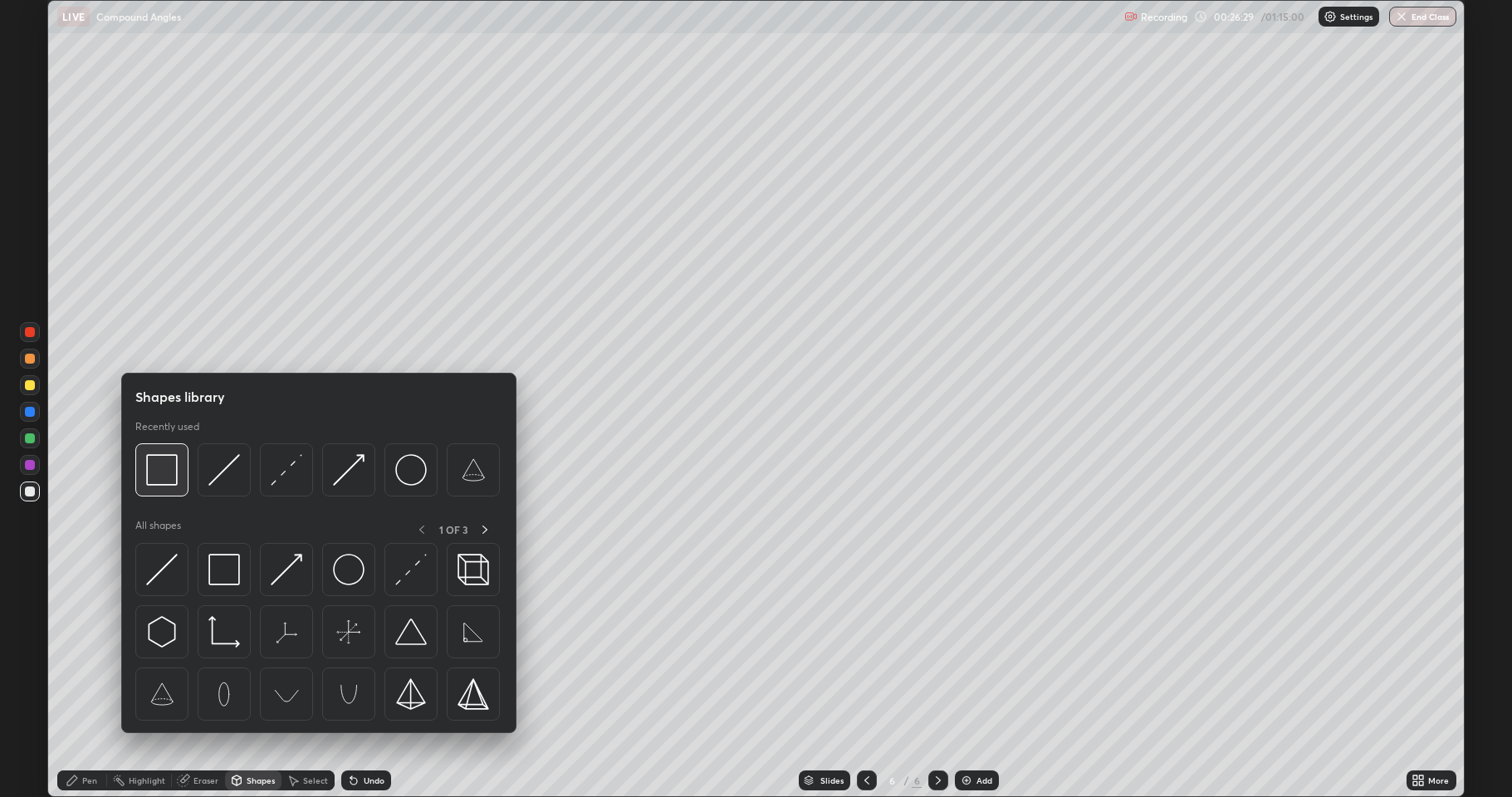
click at [172, 478] on img at bounding box center [162, 470] width 32 height 32
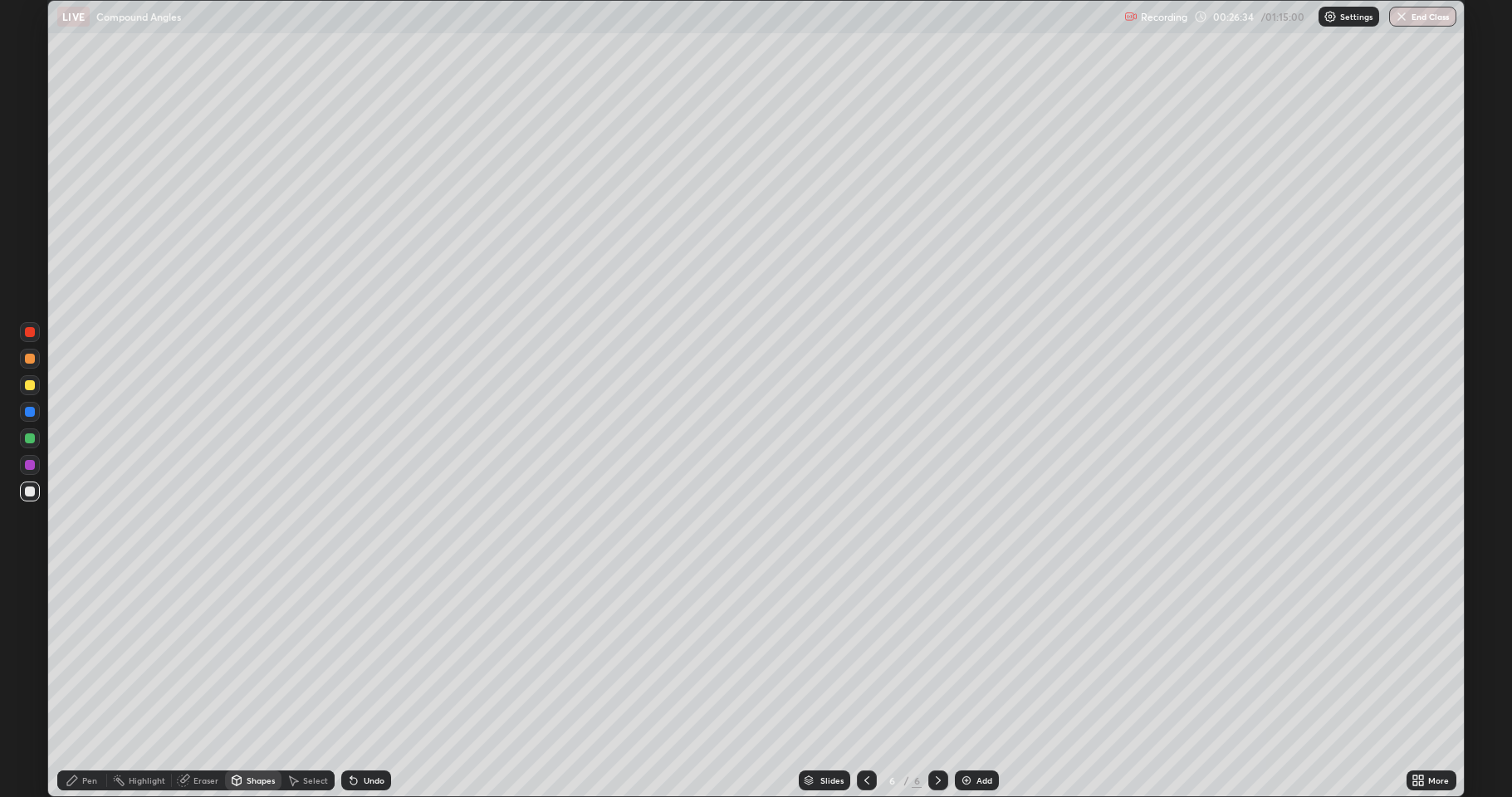
click at [89, 656] on div "Pen" at bounding box center [83, 781] width 50 height 20
click at [977, 656] on div "Add" at bounding box center [977, 781] width 44 height 20
click at [865, 656] on icon at bounding box center [867, 781] width 13 height 13
click at [936, 656] on icon at bounding box center [938, 781] width 13 height 13
click at [929, 656] on div at bounding box center [938, 781] width 20 height 20
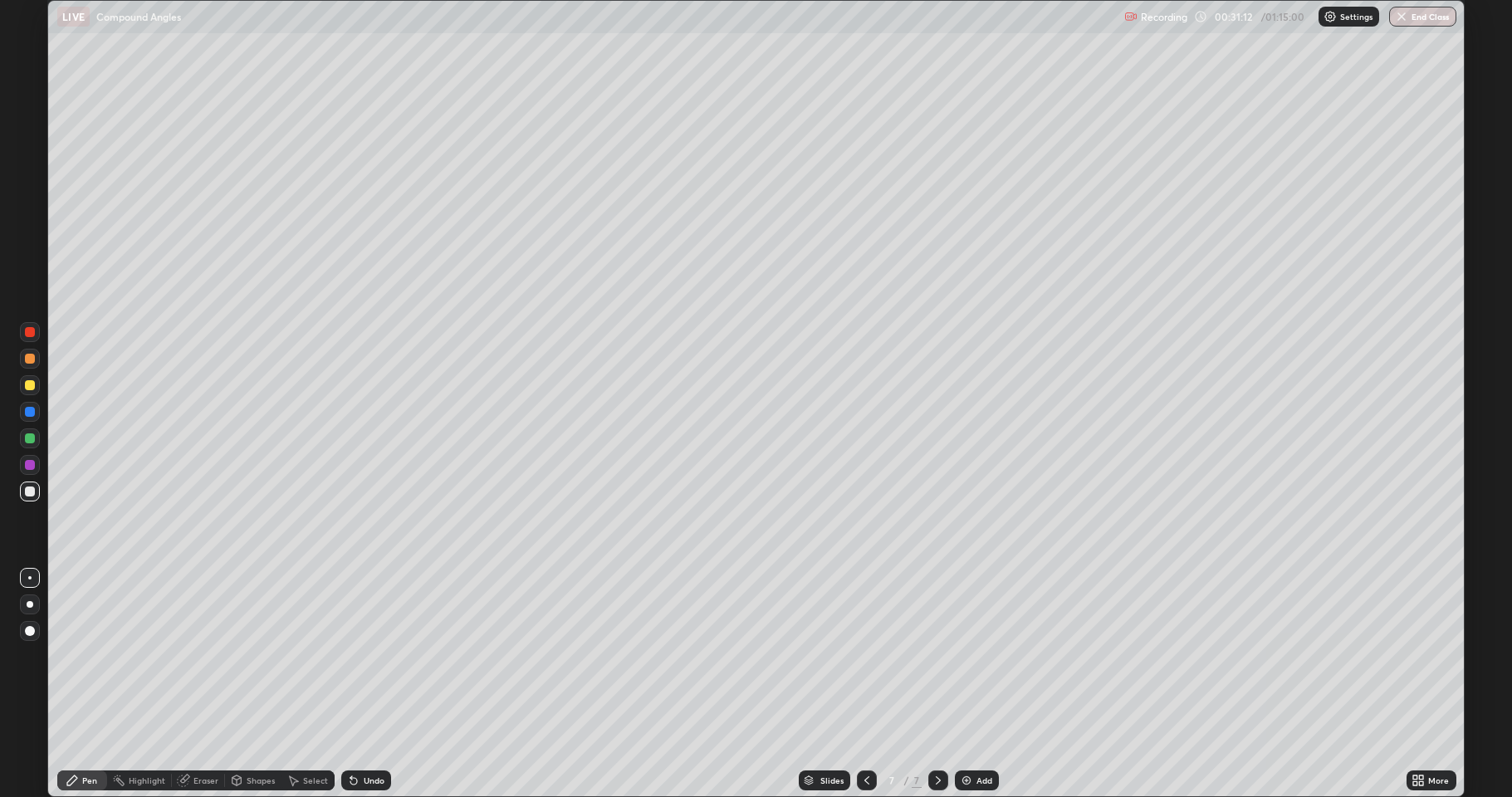
click at [258, 656] on div "Shapes" at bounding box center [260, 781] width 28 height 9
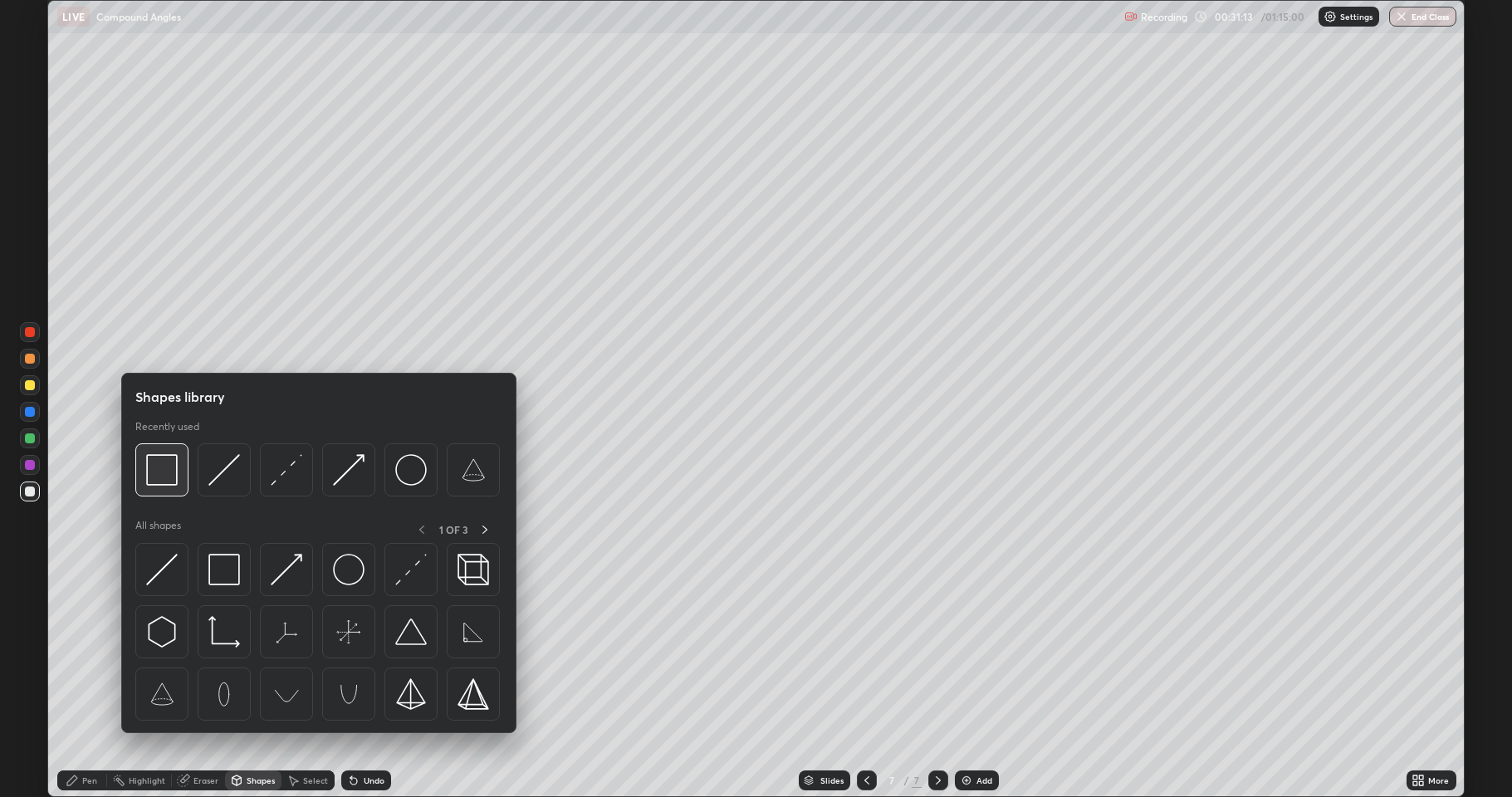
click at [168, 475] on img at bounding box center [162, 470] width 32 height 32
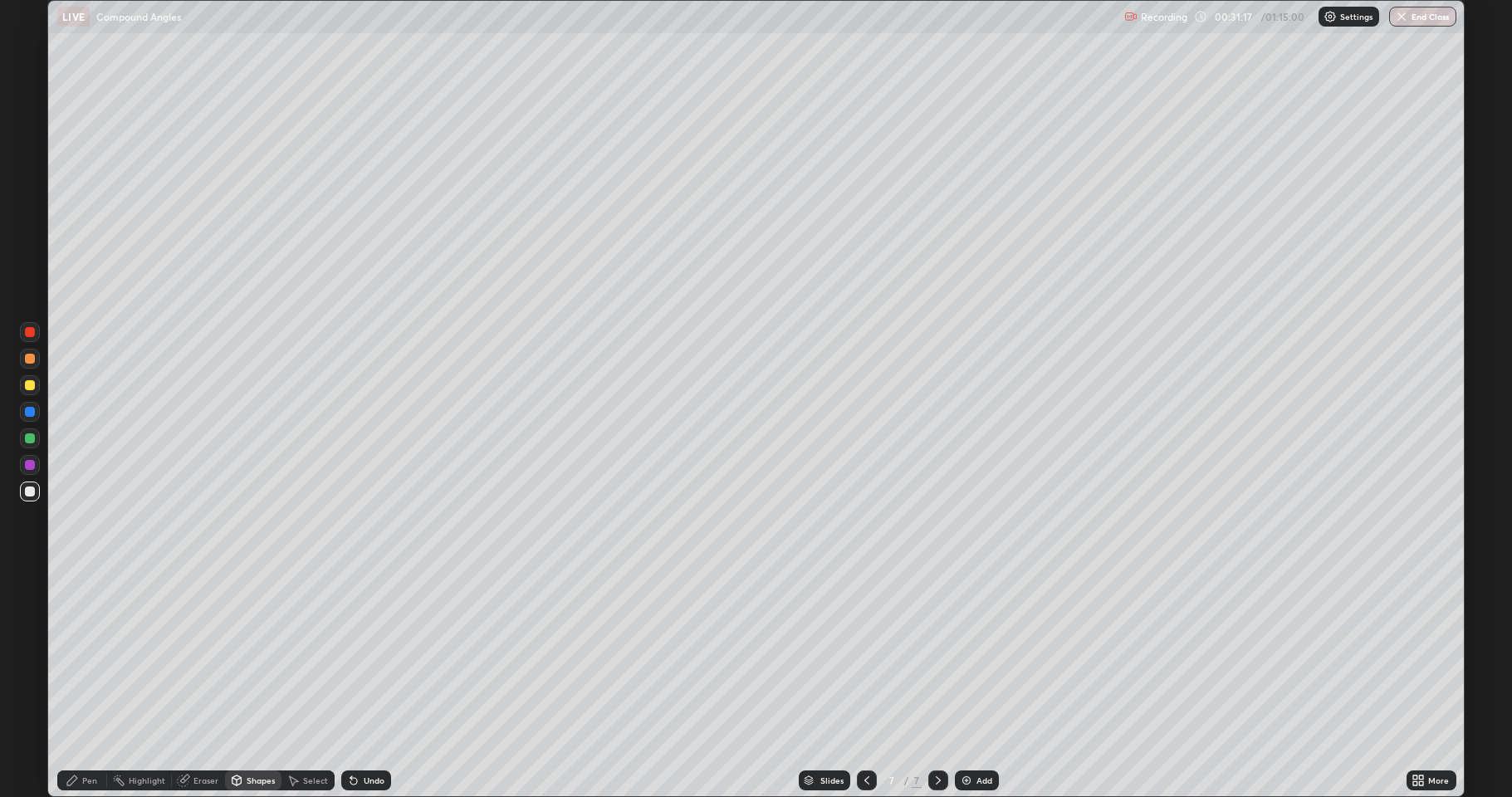
click at [81, 656] on div "Pen" at bounding box center [83, 781] width 50 height 20
click at [979, 656] on div "Add" at bounding box center [977, 781] width 44 height 20
click at [372, 656] on div "Undo" at bounding box center [374, 781] width 21 height 9
click at [375, 656] on div "Undo" at bounding box center [367, 781] width 50 height 20
click at [375, 656] on div "Undo" at bounding box center [374, 781] width 21 height 9
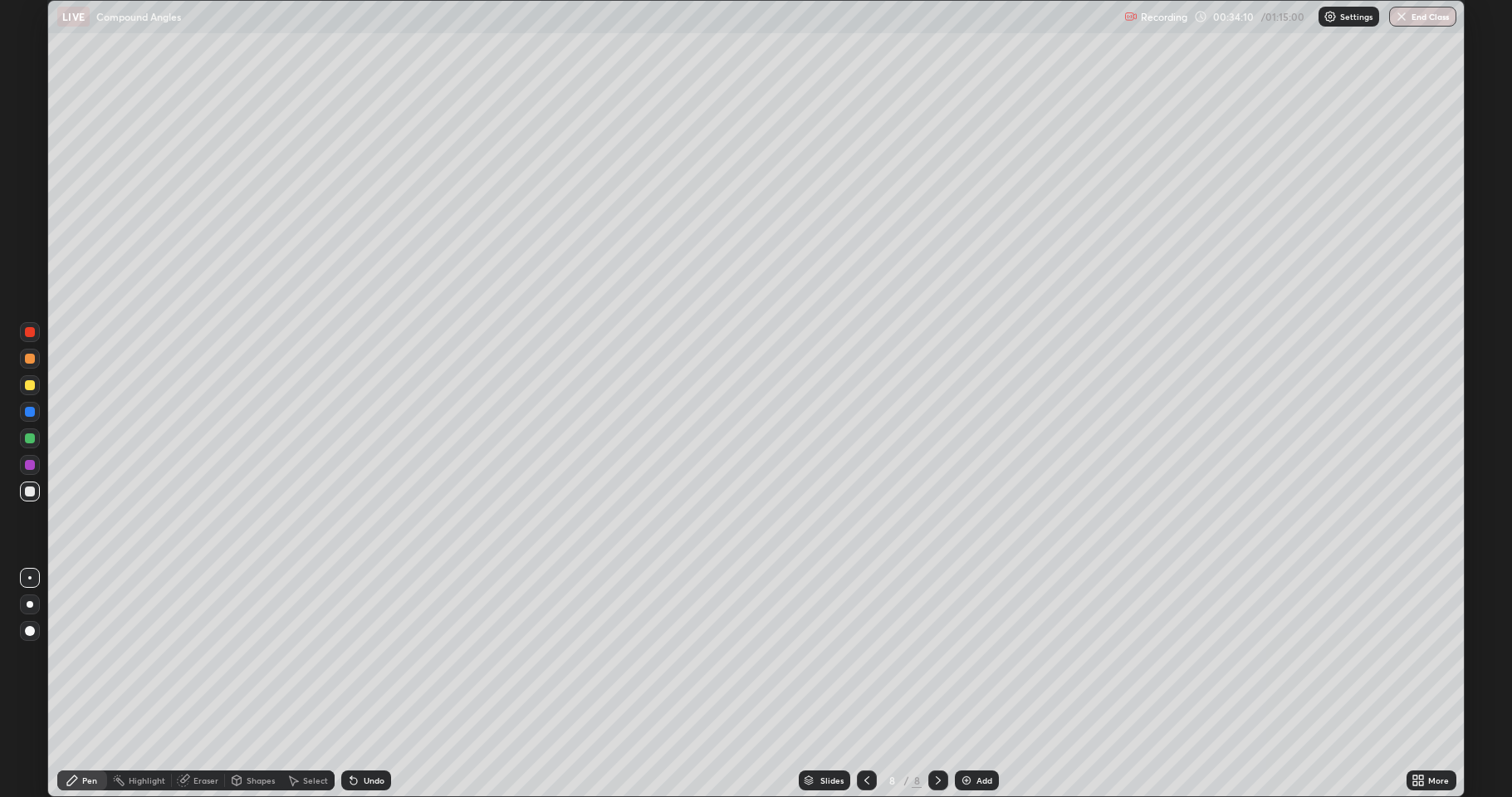
click at [378, 656] on div "Undo" at bounding box center [374, 781] width 21 height 9
click at [375, 656] on div "Undo" at bounding box center [374, 781] width 21 height 9
click at [377, 656] on div "Undo" at bounding box center [367, 781] width 50 height 20
click at [378, 656] on div "Undo" at bounding box center [367, 781] width 50 height 20
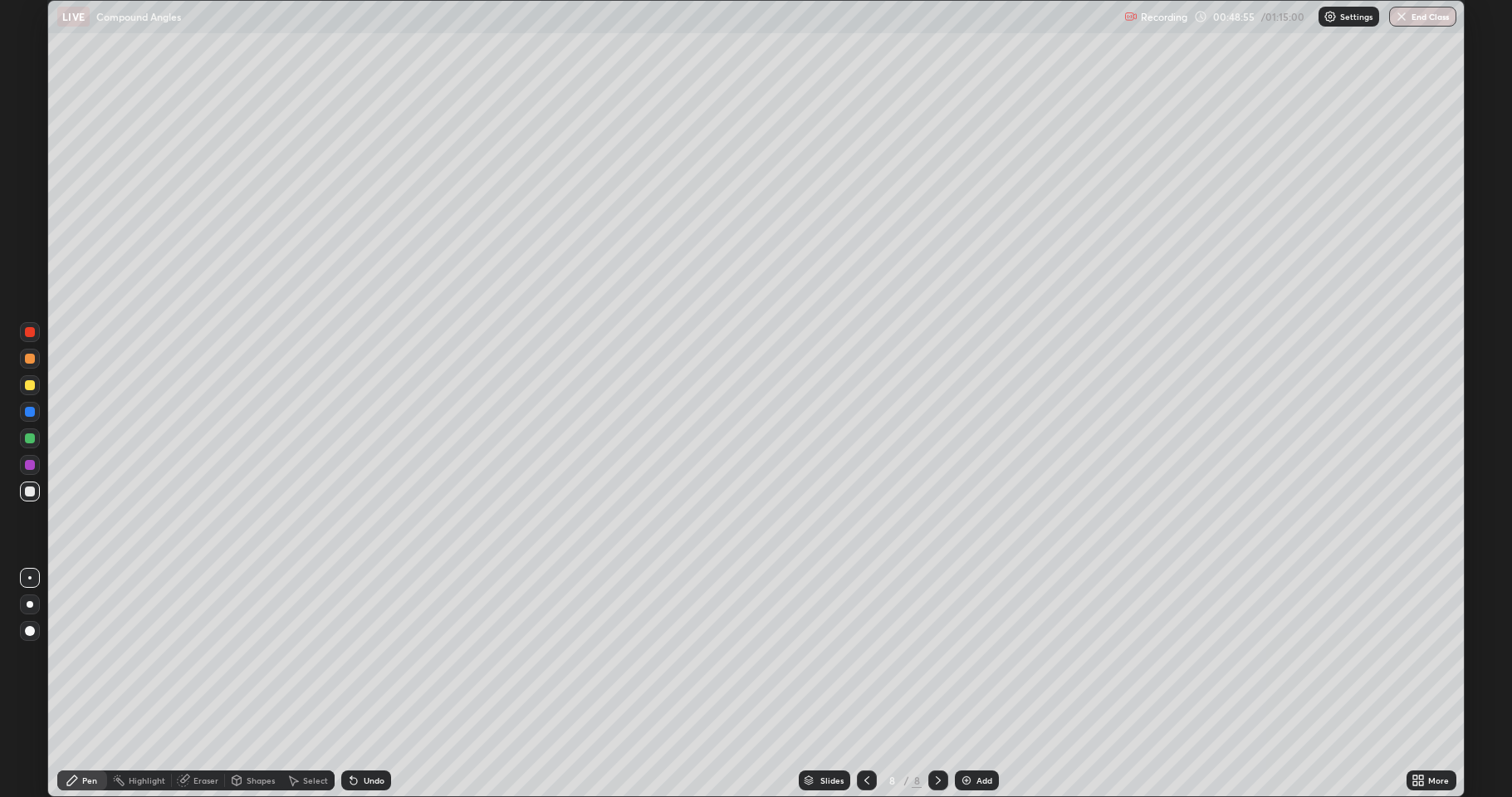
click at [865, 656] on icon at bounding box center [867, 781] width 13 height 13
click at [936, 656] on icon at bounding box center [938, 781] width 5 height 9
click at [982, 656] on div "Add" at bounding box center [977, 781] width 44 height 20
click at [1329, 656] on div "Slides 9 / 9 Add" at bounding box center [898, 781] width 1015 height 34
click at [1339, 656] on div "Slides 9 / 9 Add" at bounding box center [898, 781] width 1015 height 34
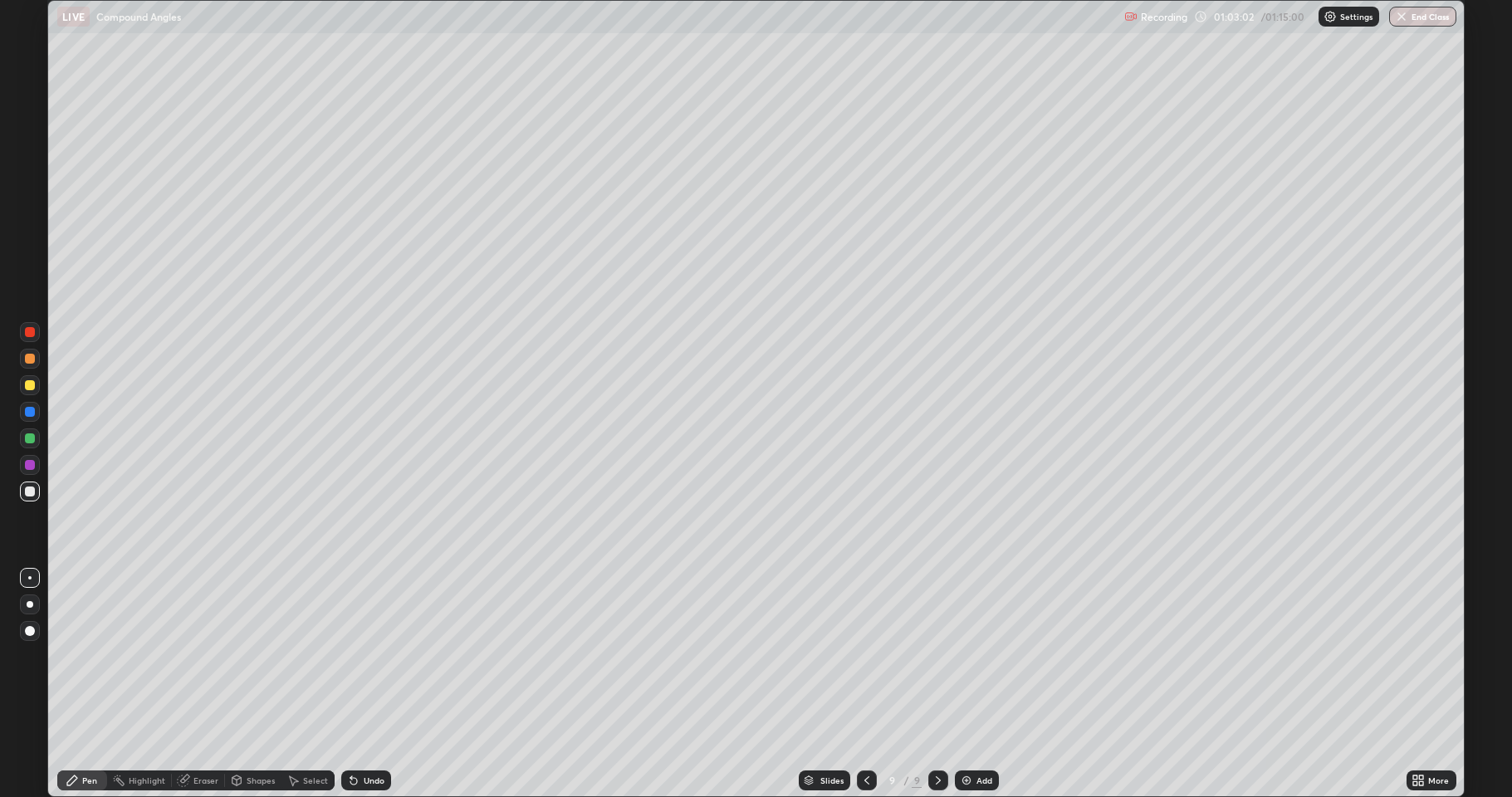
click at [367, 656] on div "Undo" at bounding box center [374, 781] width 21 height 9
click at [357, 656] on div "Undo" at bounding box center [367, 781] width 50 height 20
click at [356, 656] on div "Undo" at bounding box center [367, 781] width 50 height 20
click at [358, 656] on div "Undo" at bounding box center [367, 781] width 50 height 20
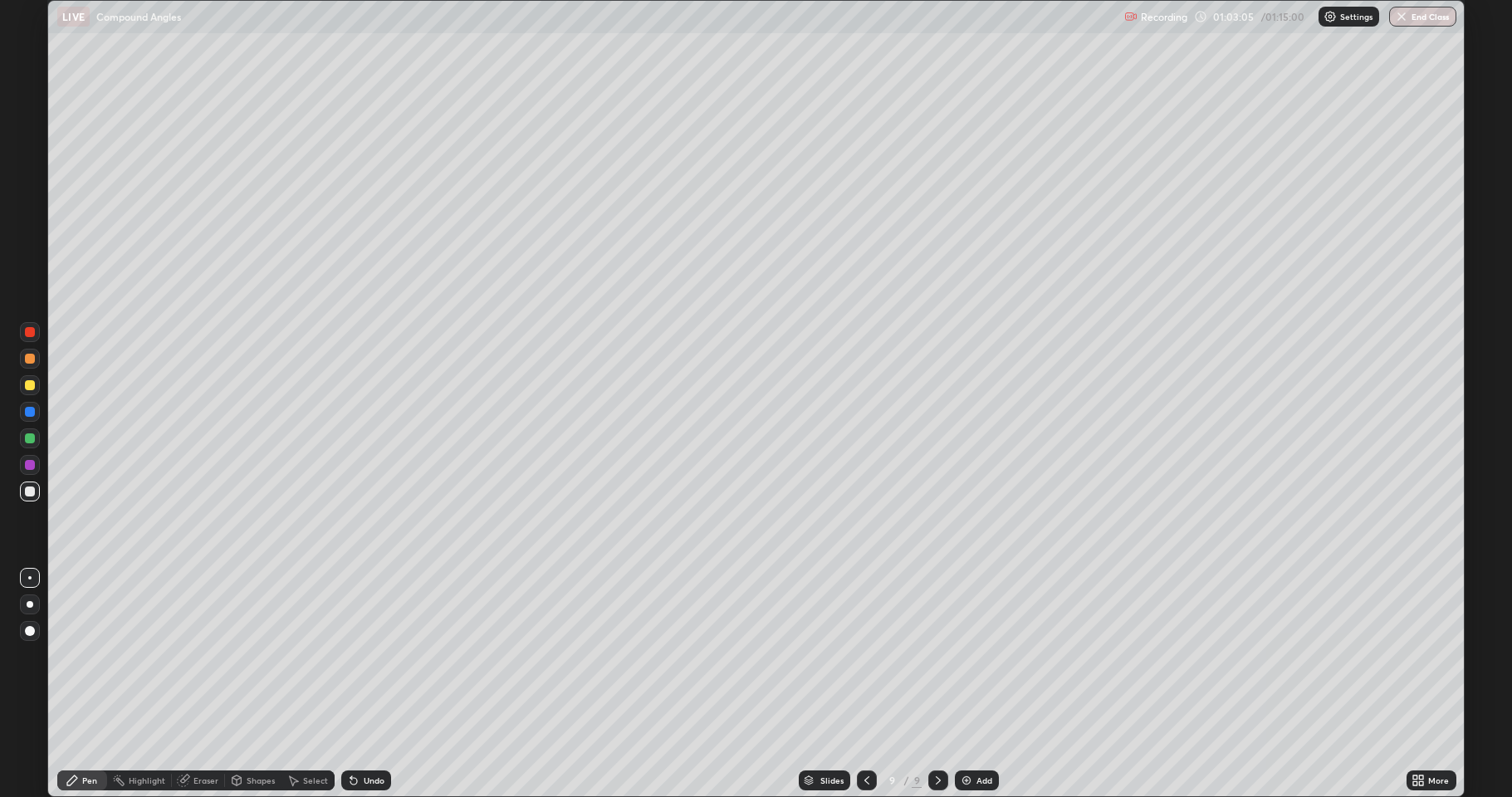
click at [361, 656] on div "Undo" at bounding box center [367, 781] width 50 height 20
click at [359, 656] on div "Undo" at bounding box center [367, 781] width 50 height 20
click at [351, 656] on icon at bounding box center [353, 782] width 7 height 7
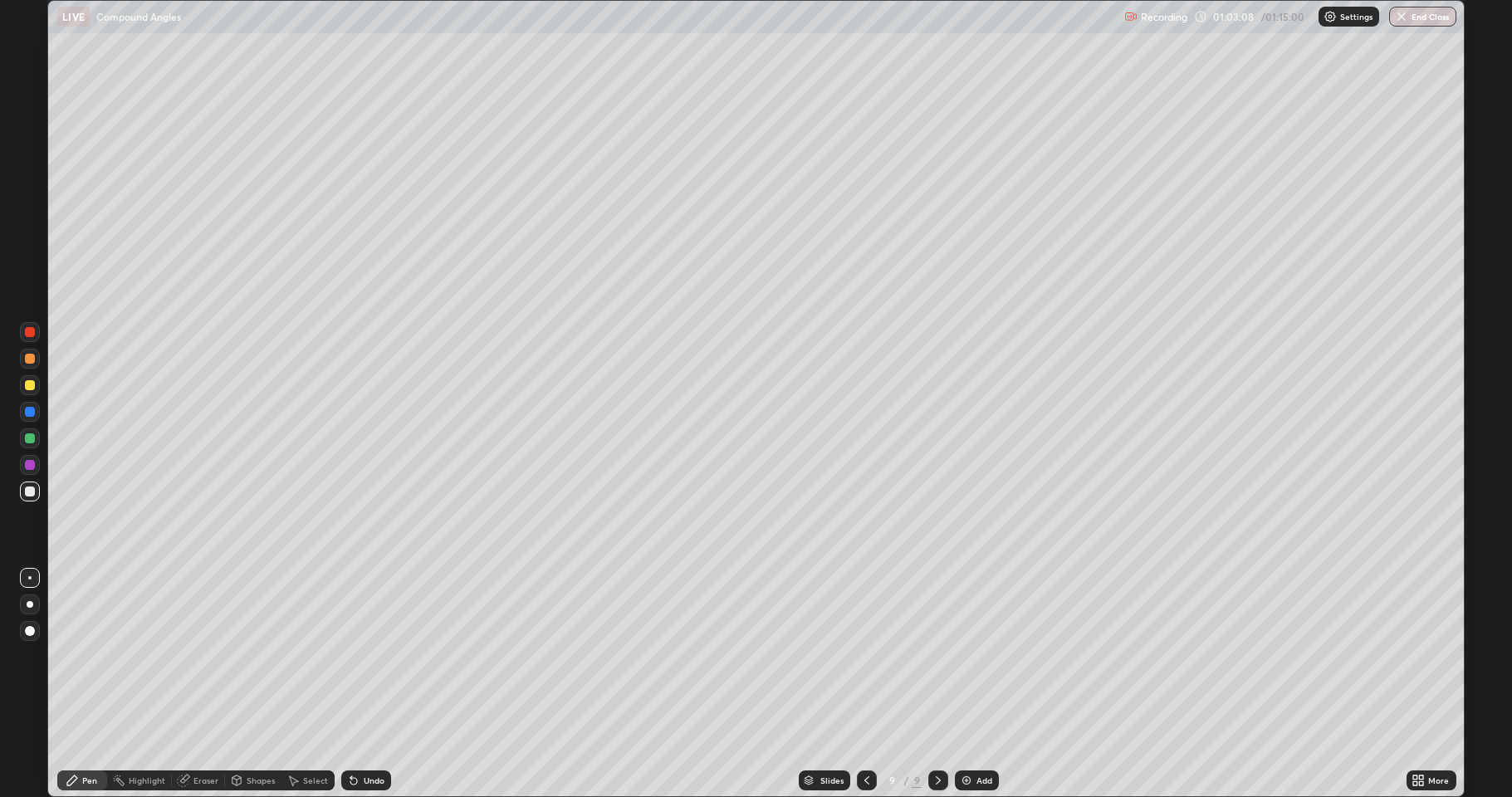
click at [365, 656] on div "Undo" at bounding box center [367, 781] width 50 height 20
click at [981, 656] on div "Add" at bounding box center [985, 781] width 15 height 9
click at [198, 656] on div "Eraser" at bounding box center [206, 781] width 25 height 9
click at [85, 656] on div "Pen" at bounding box center [83, 781] width 50 height 20
click at [359, 656] on div "Undo" at bounding box center [367, 781] width 50 height 20
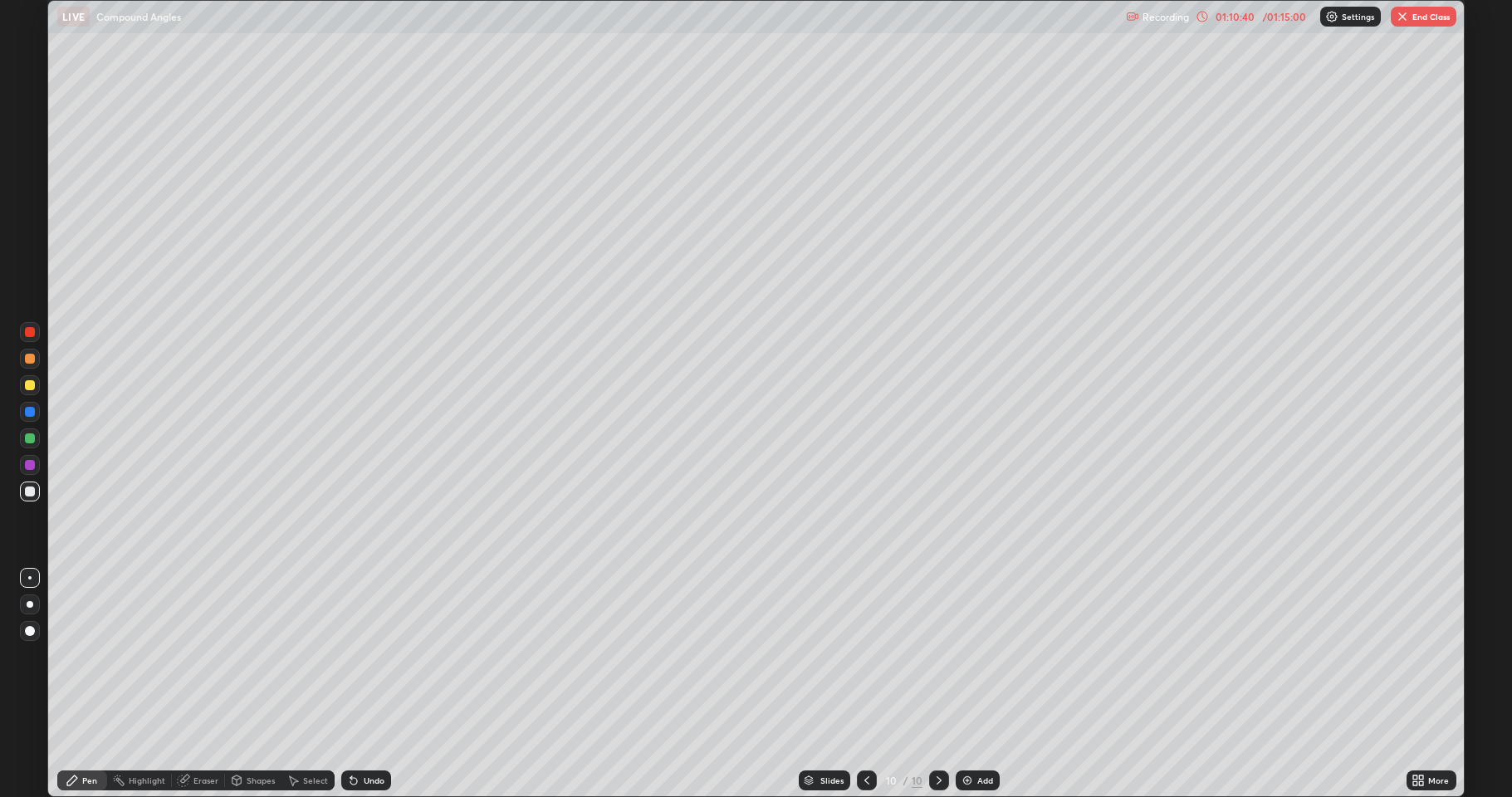
click at [371, 656] on div "Undo" at bounding box center [374, 781] width 21 height 9
click at [88, 656] on div "Pen" at bounding box center [90, 781] width 15 height 9
click at [1430, 14] on button "End Class" at bounding box center [1423, 16] width 65 height 20
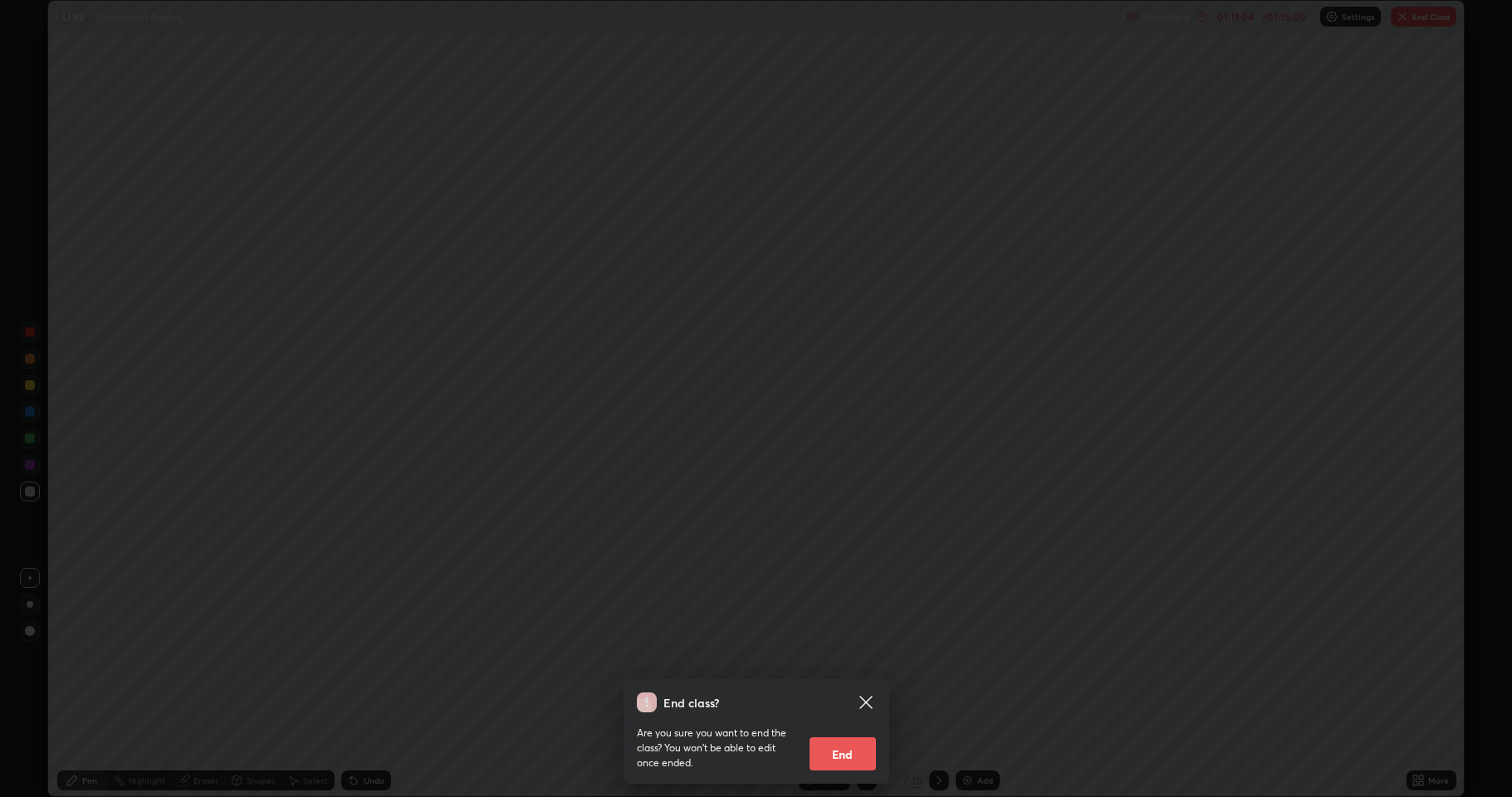
click at [843, 656] on button "End" at bounding box center [842, 754] width 66 height 34
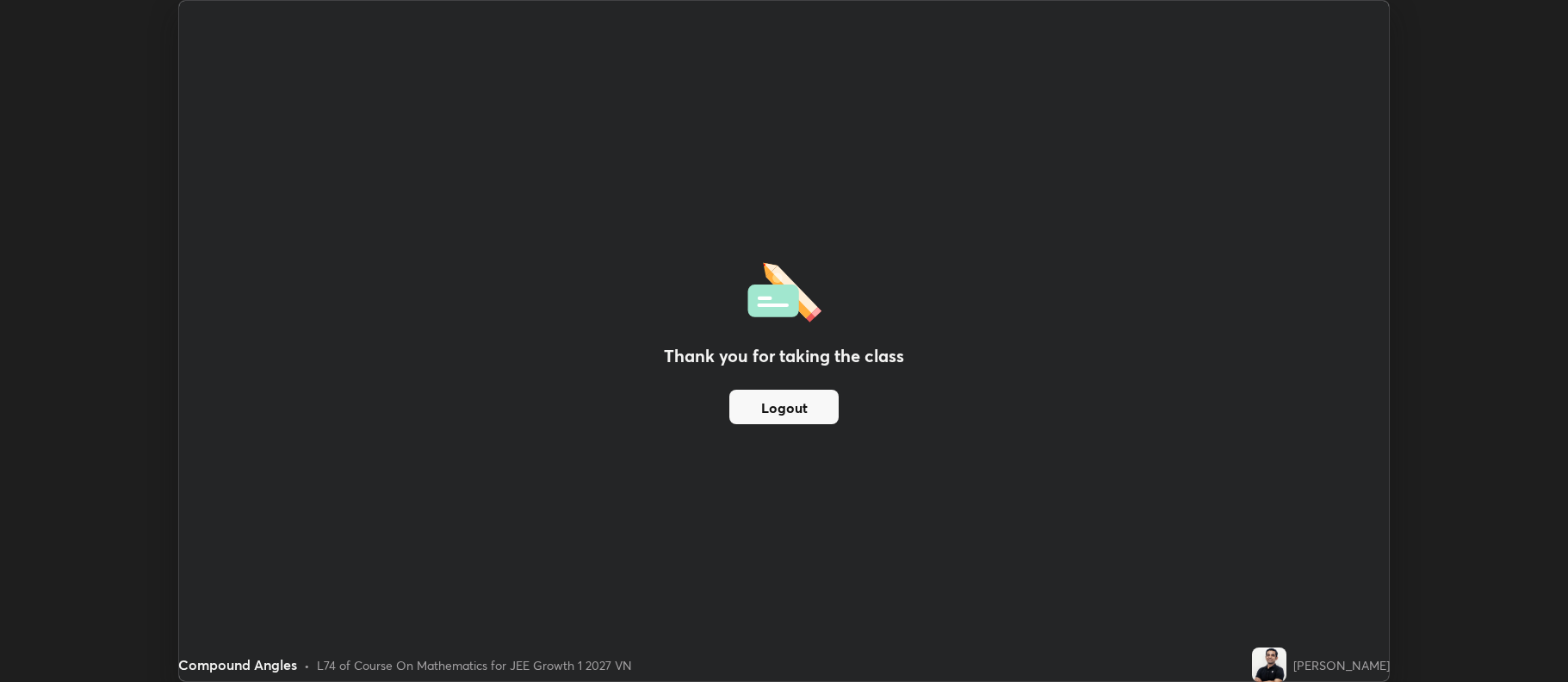
scroll to position [85483, 84558]
